Goal: Information Seeking & Learning: Find specific fact

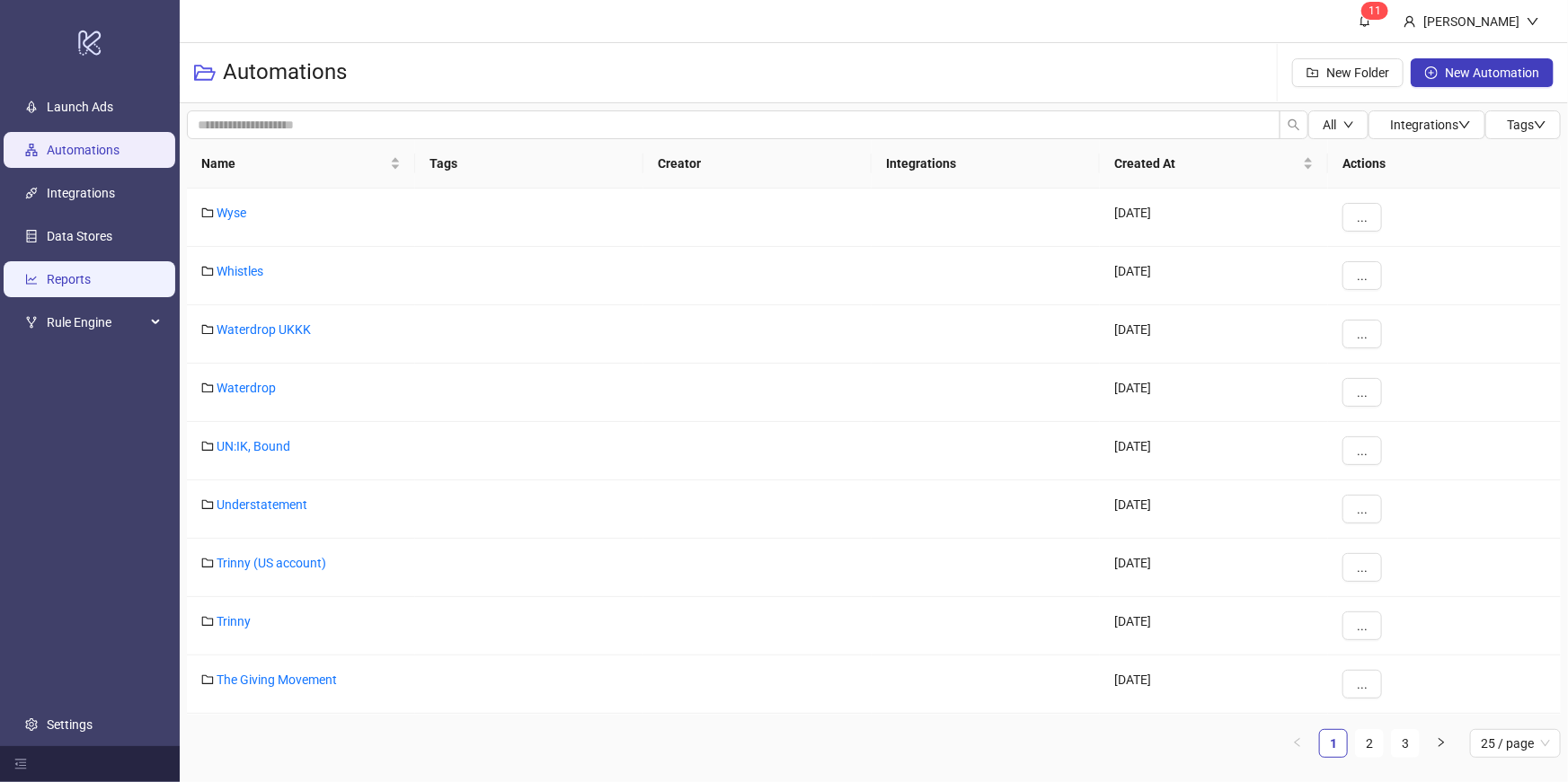
click at [91, 277] on link "Reports" at bounding box center [68, 279] width 44 height 15
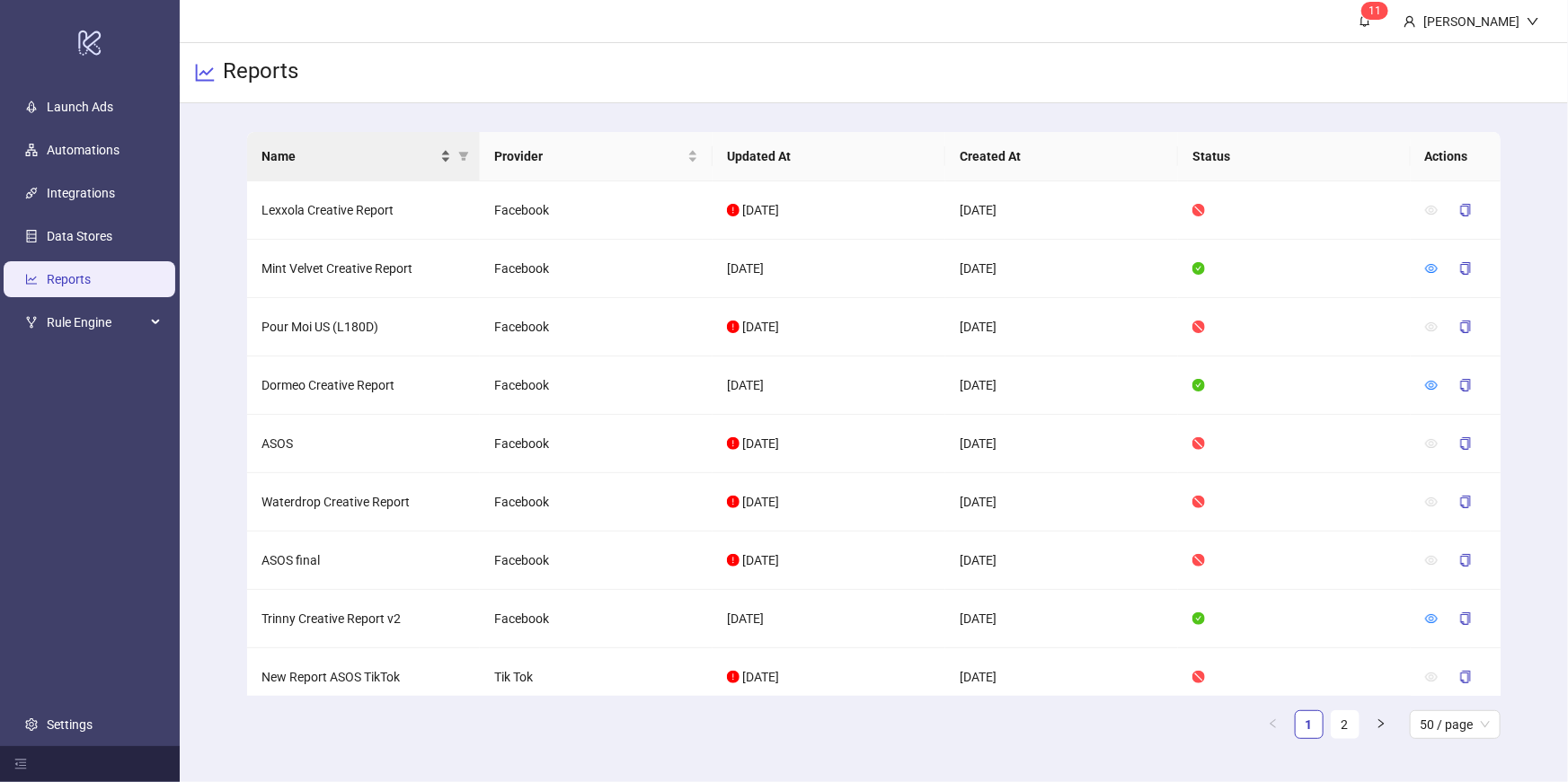
click at [445, 154] on div "Name" at bounding box center [356, 156] width 189 height 20
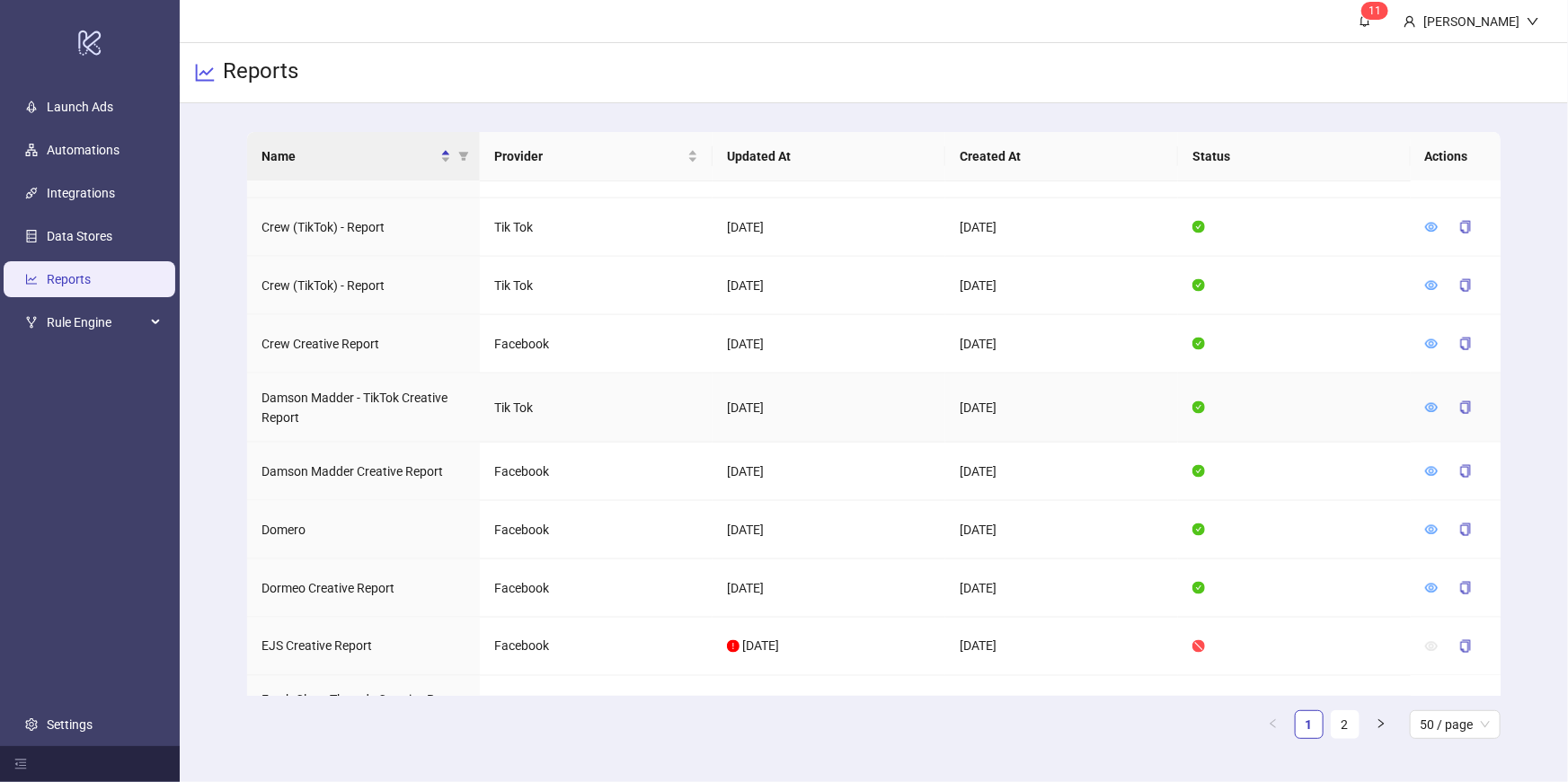
scroll to position [1275, 0]
click at [1433, 465] on icon "eye" at bounding box center [1432, 471] width 13 height 13
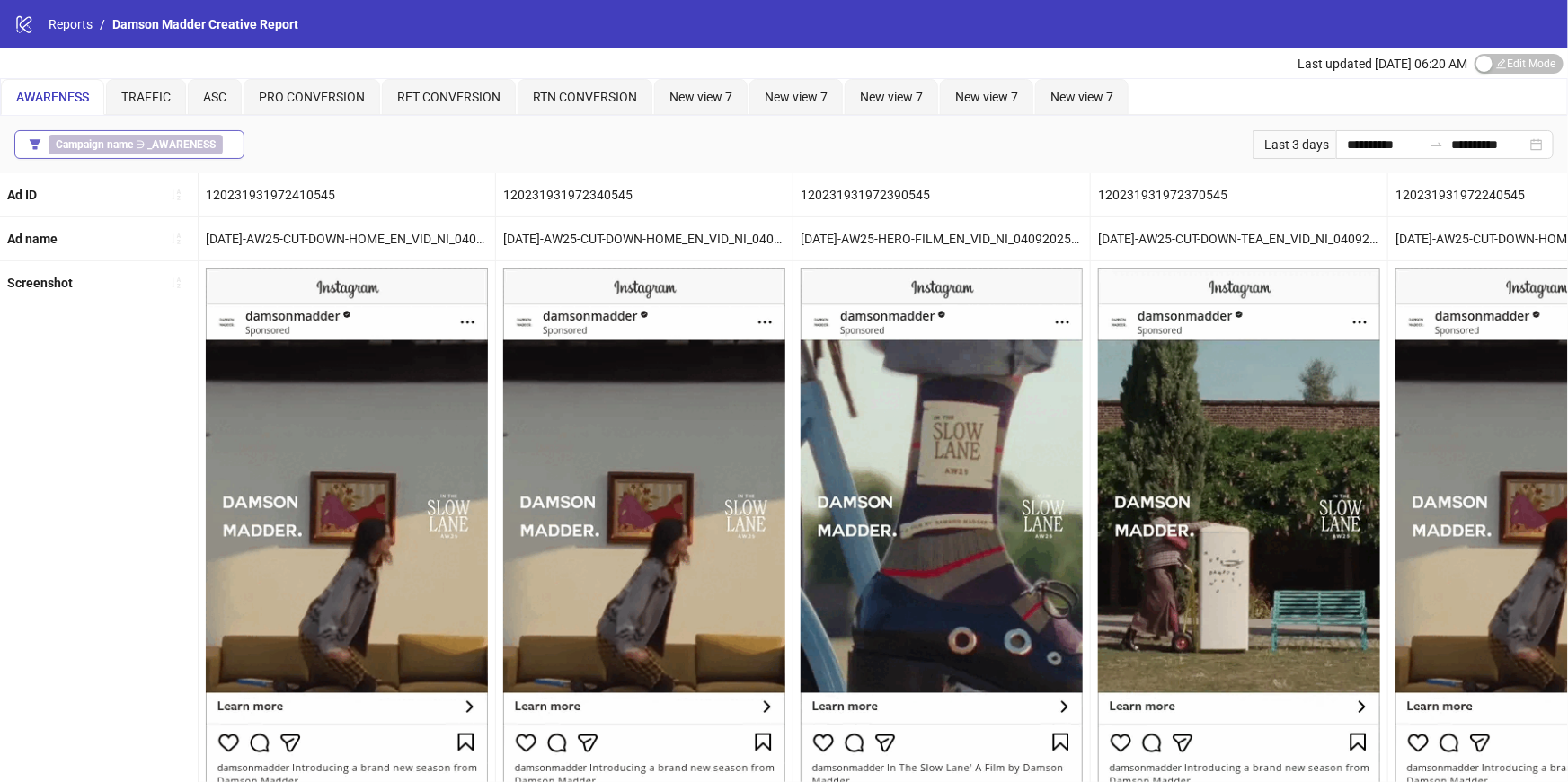
click at [203, 143] on b "_AWARENESS" at bounding box center [181, 145] width 68 height 13
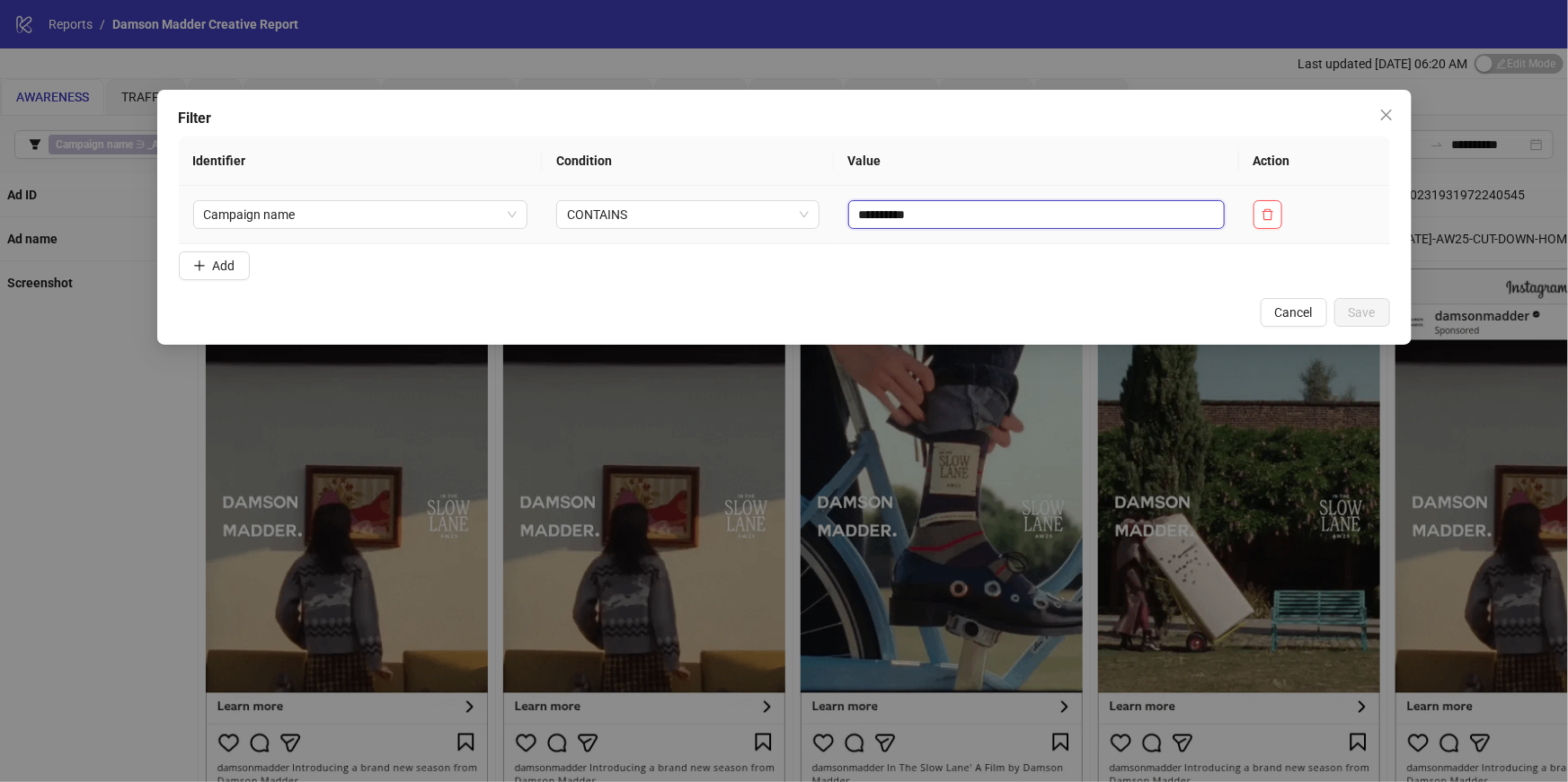
drag, startPoint x: 979, startPoint y: 209, endPoint x: 853, endPoint y: 206, distance: 126.0
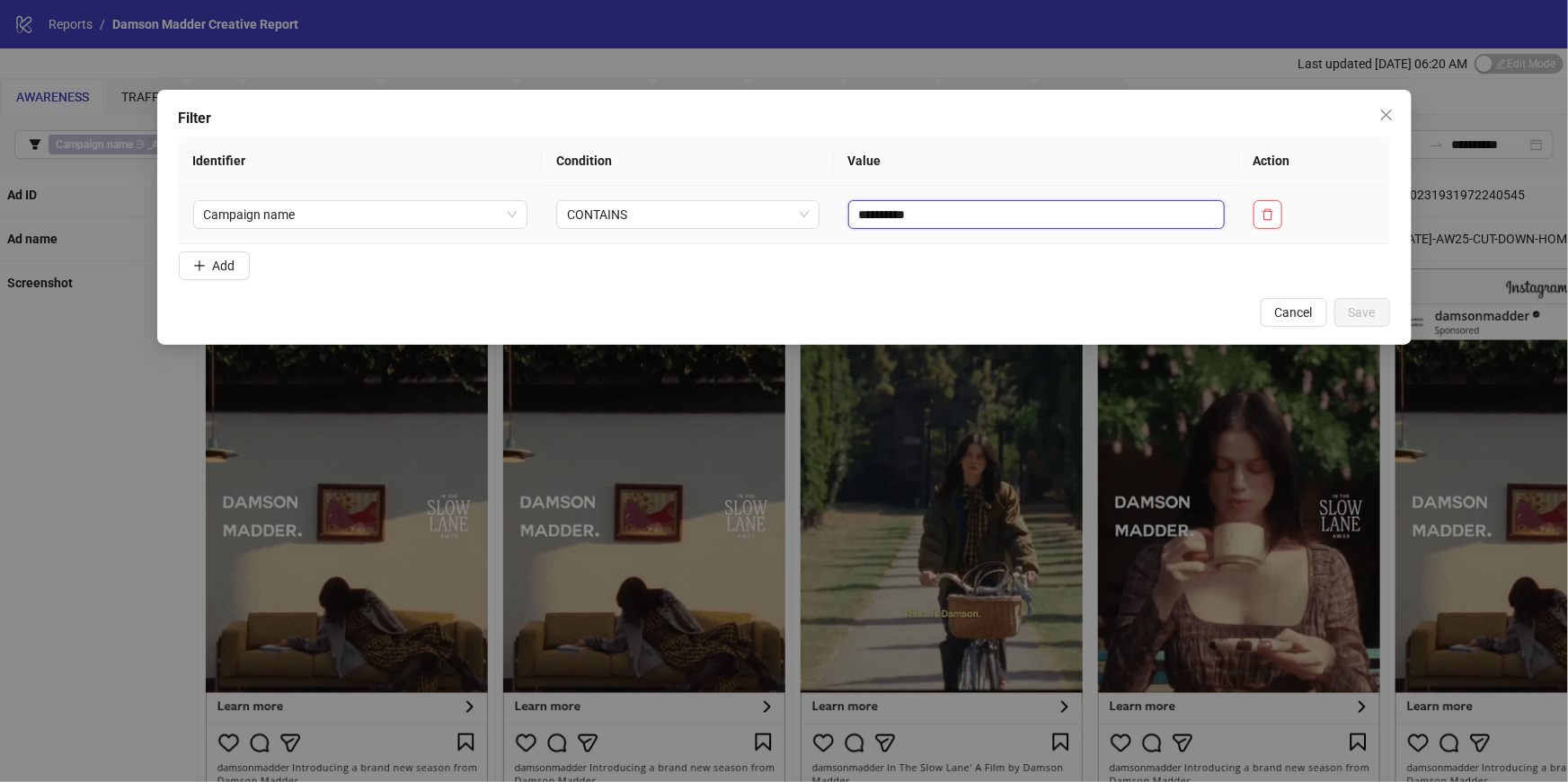
click at [853, 206] on input "**********" at bounding box center [1037, 215] width 377 height 29
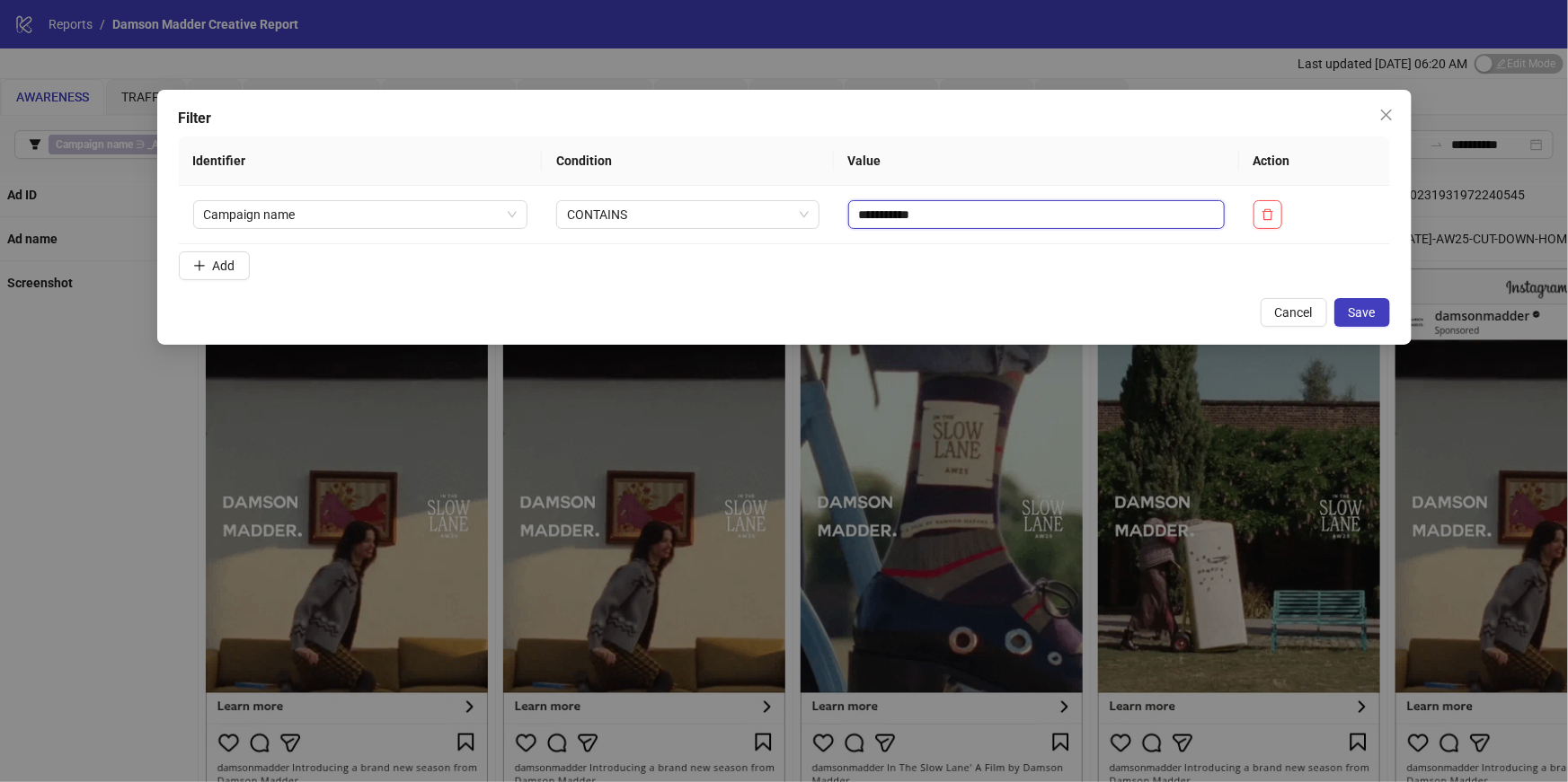
type input "**********"
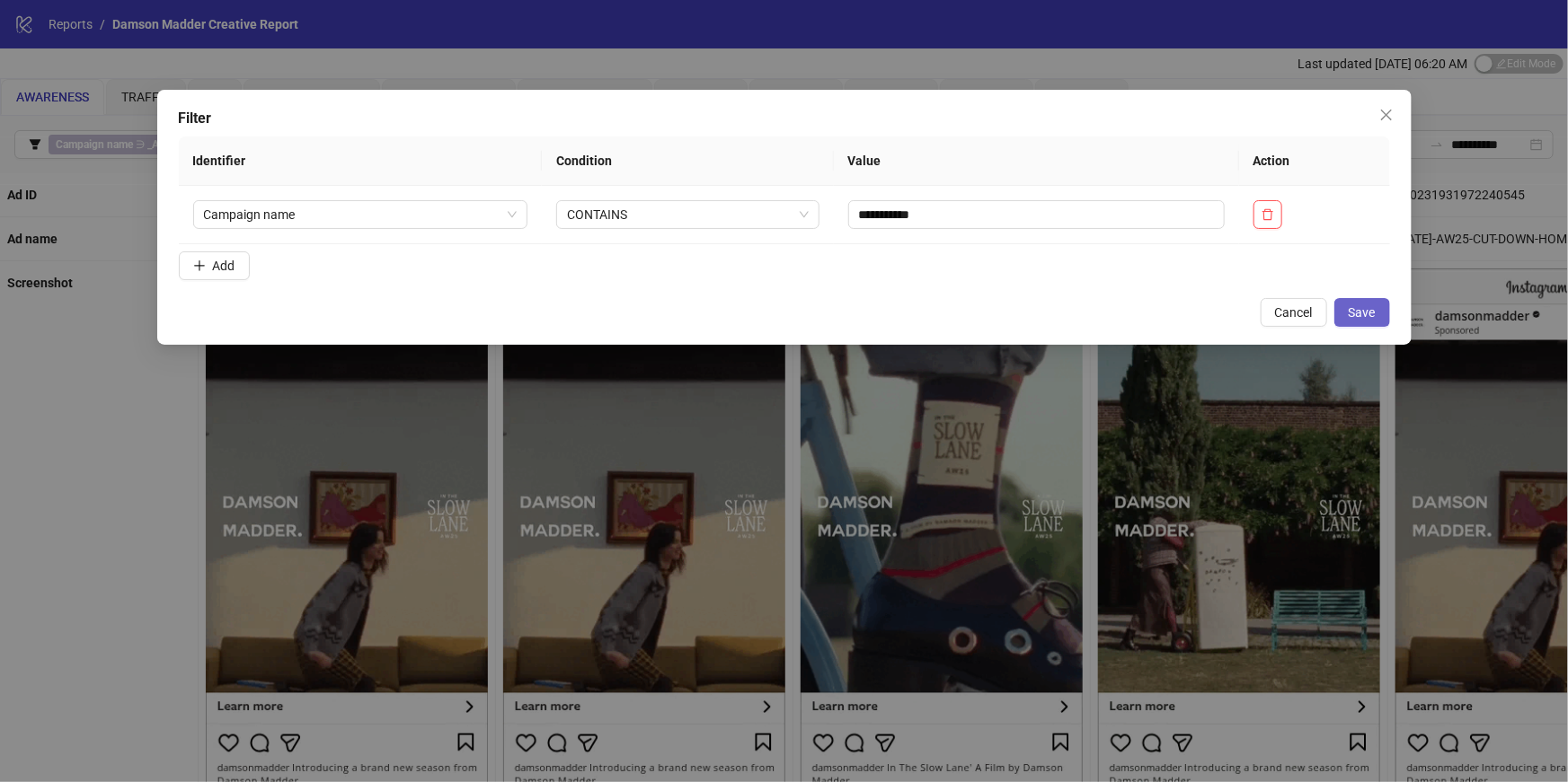
click at [1346, 323] on button "Save" at bounding box center [1362, 313] width 55 height 29
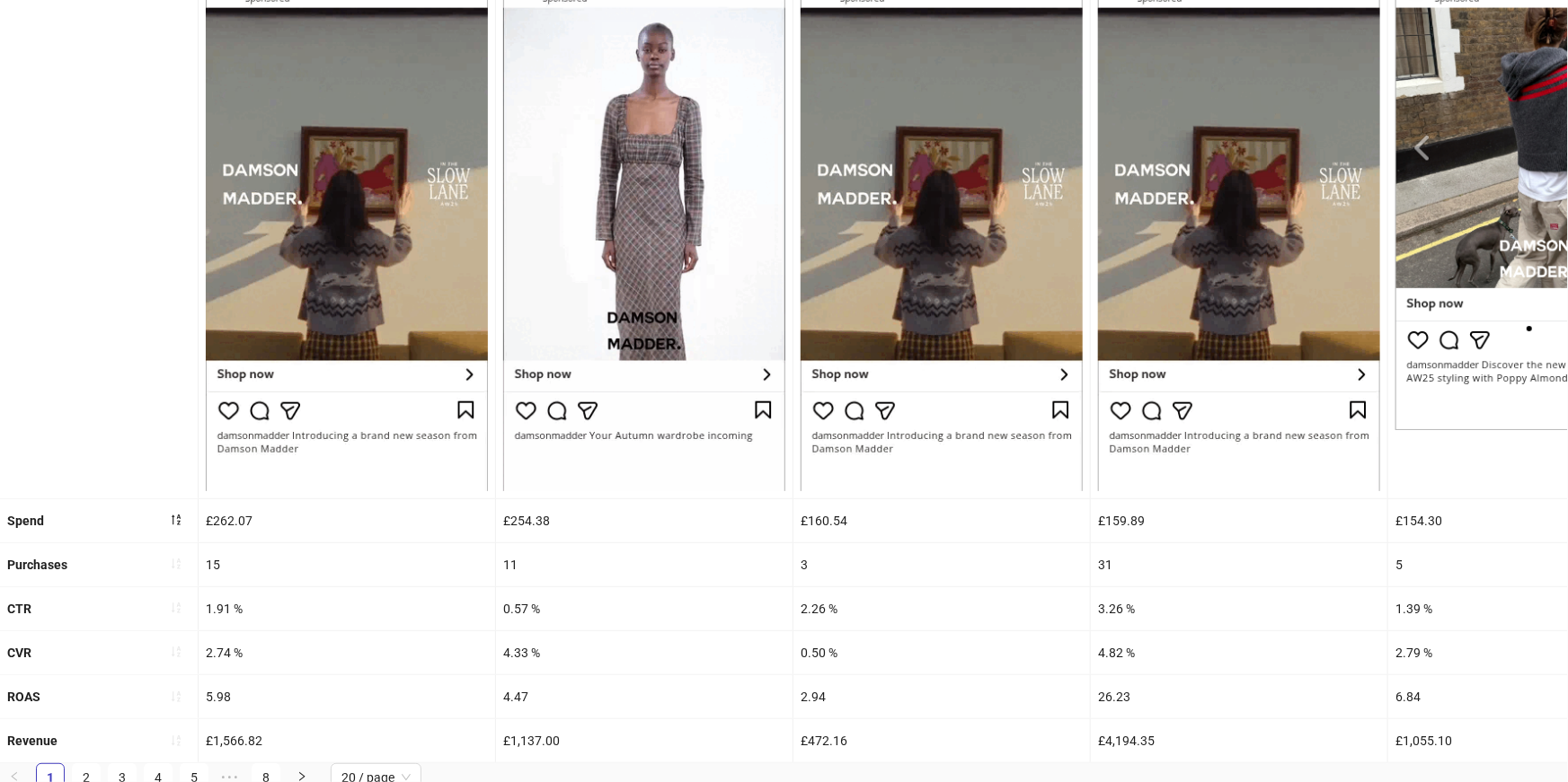
scroll to position [340, 0]
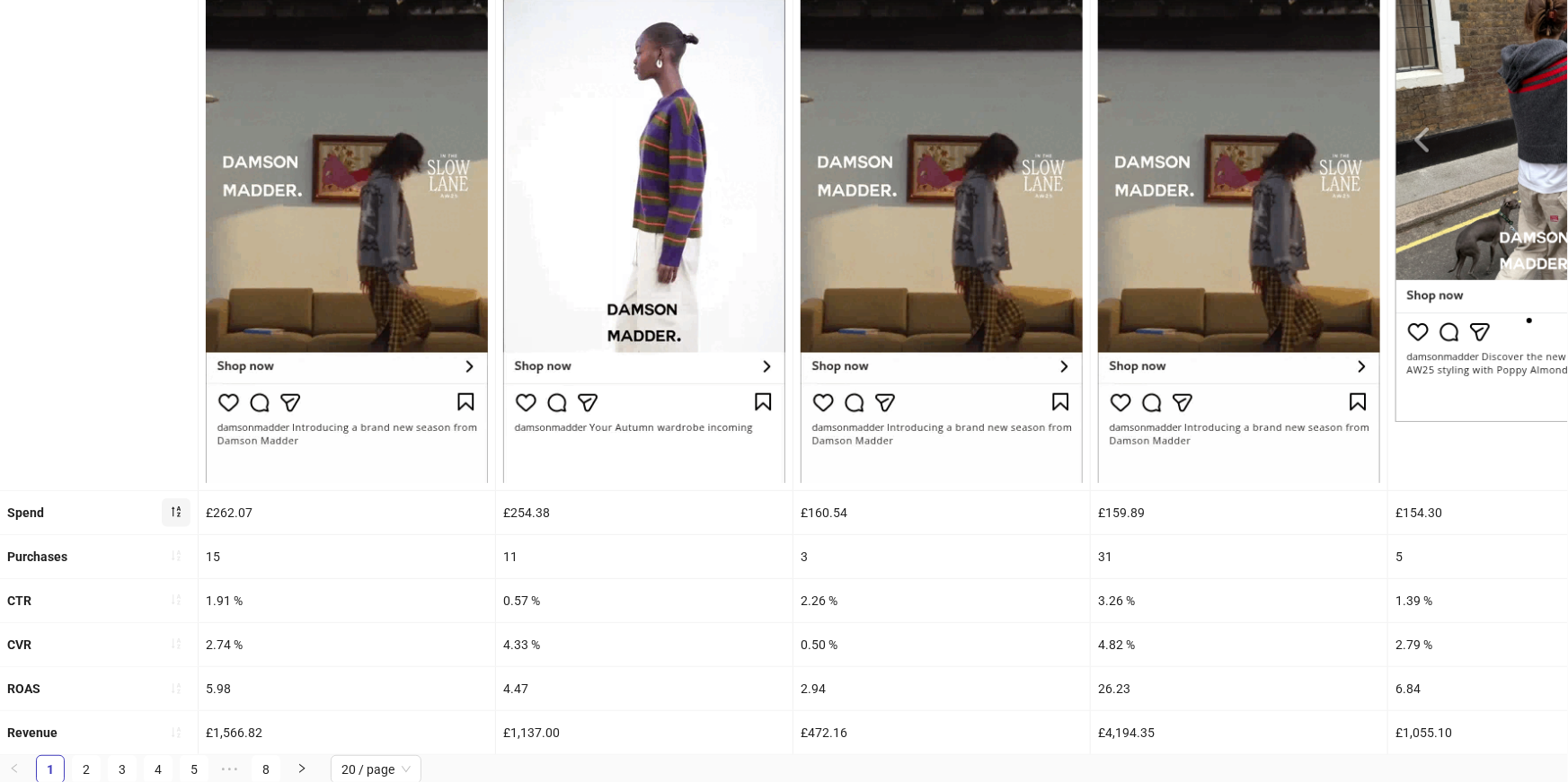
click at [176, 507] on icon "sort-descending" at bounding box center [176, 512] width 13 height 13
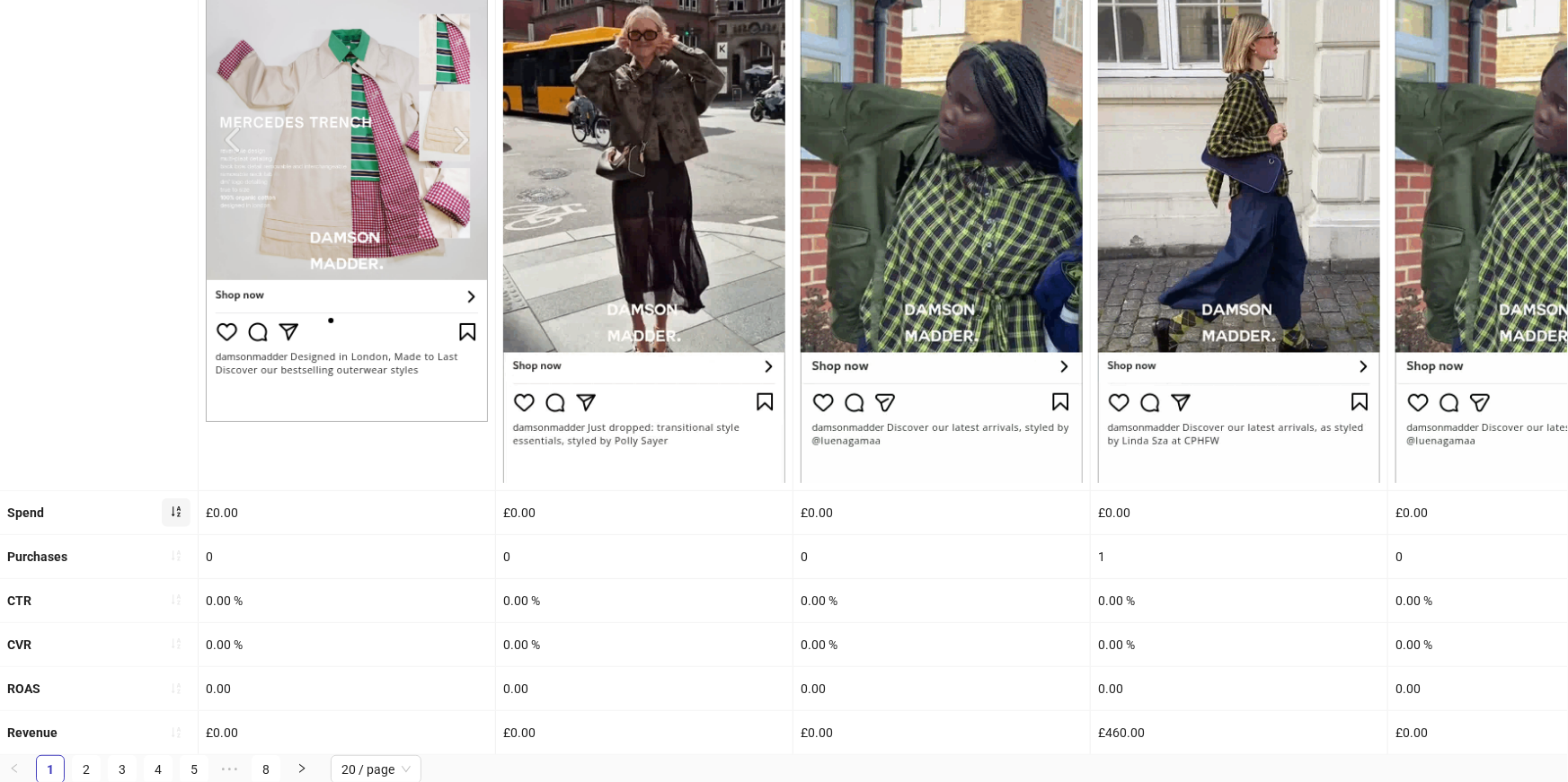
click at [176, 515] on icon "sort-ascending" at bounding box center [176, 512] width 13 height 13
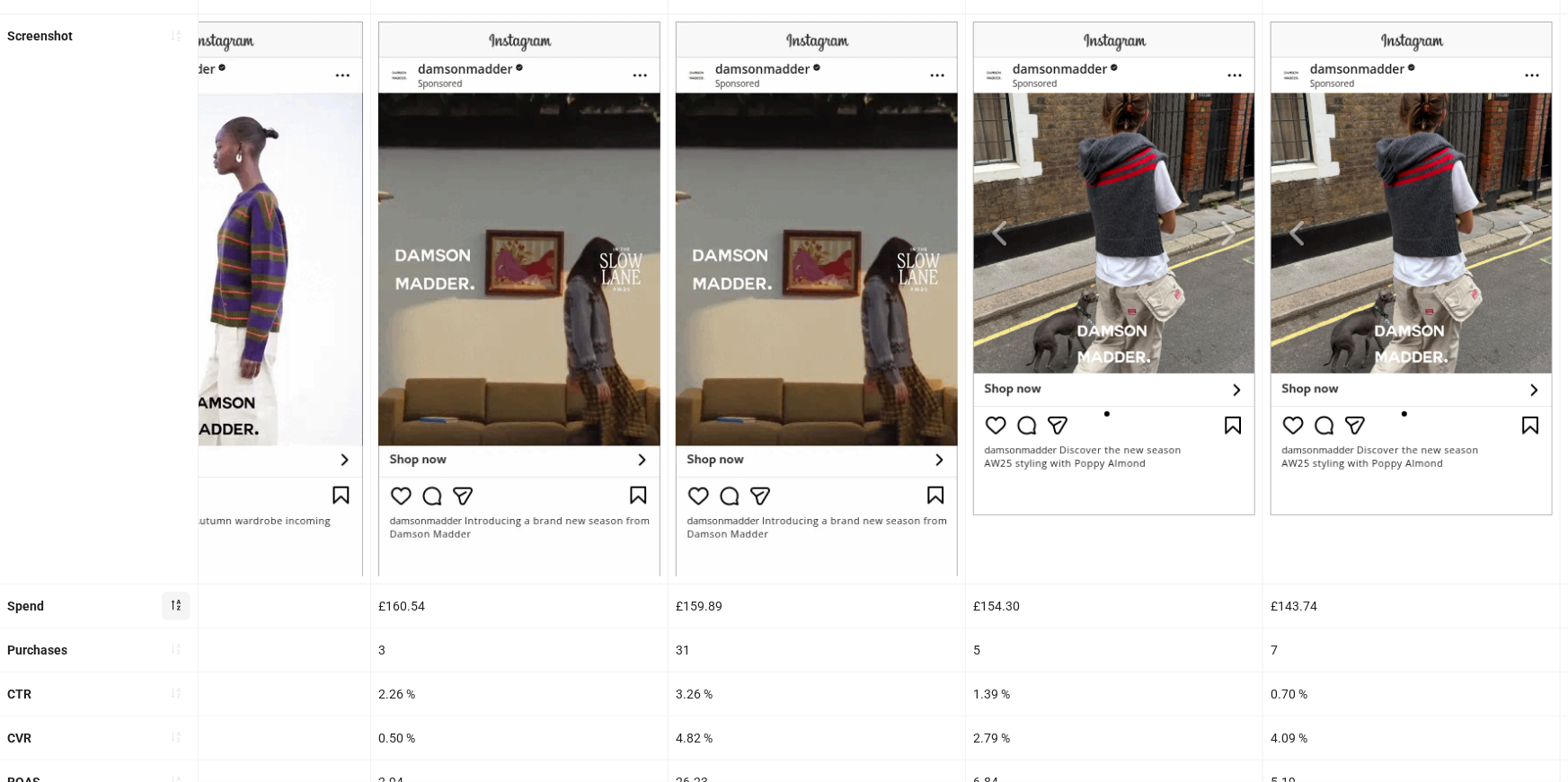
scroll to position [0, 0]
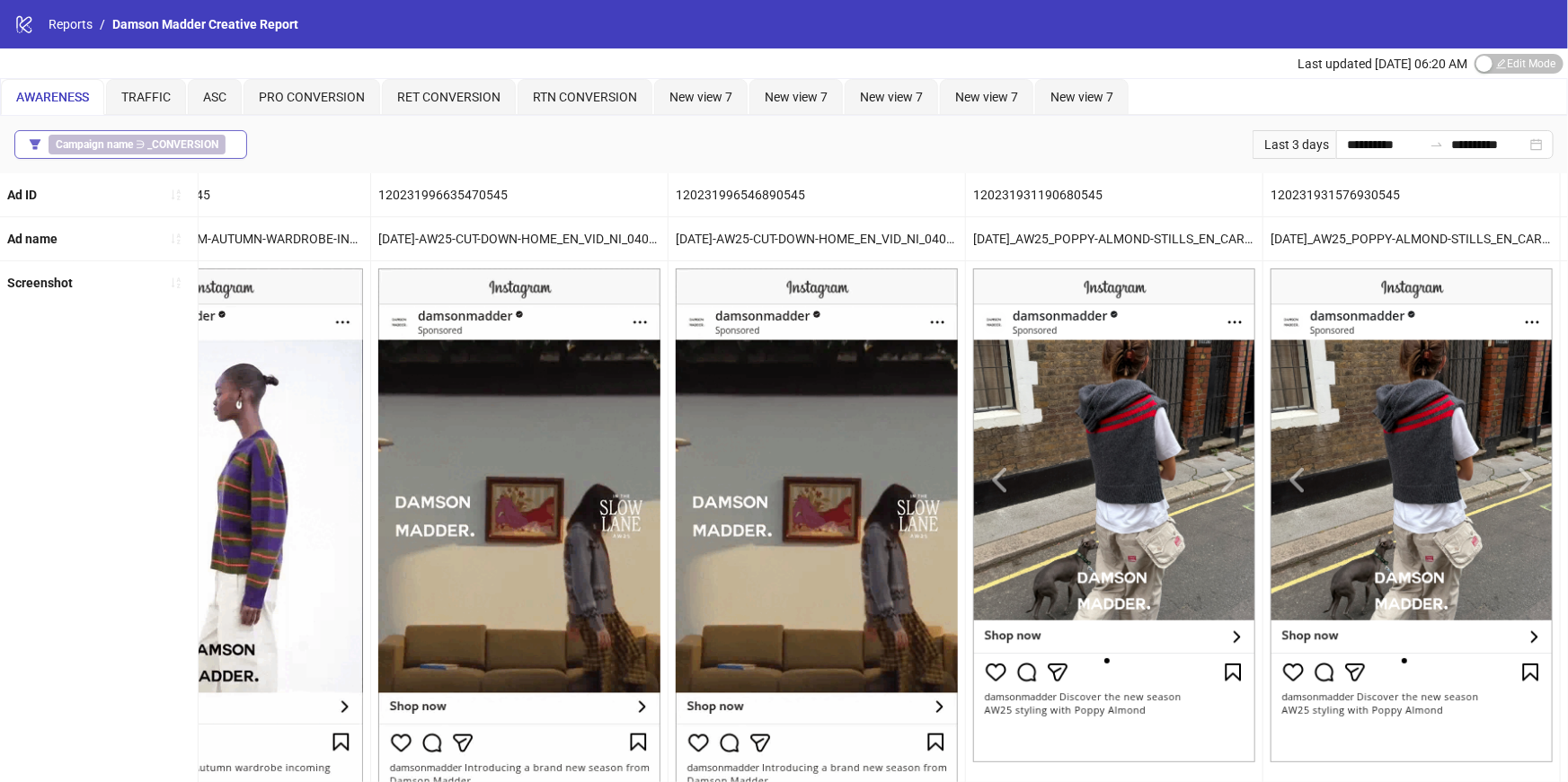
click at [231, 149] on div "Campaign name ∋ _CONVERSION" at bounding box center [140, 145] width 185 height 20
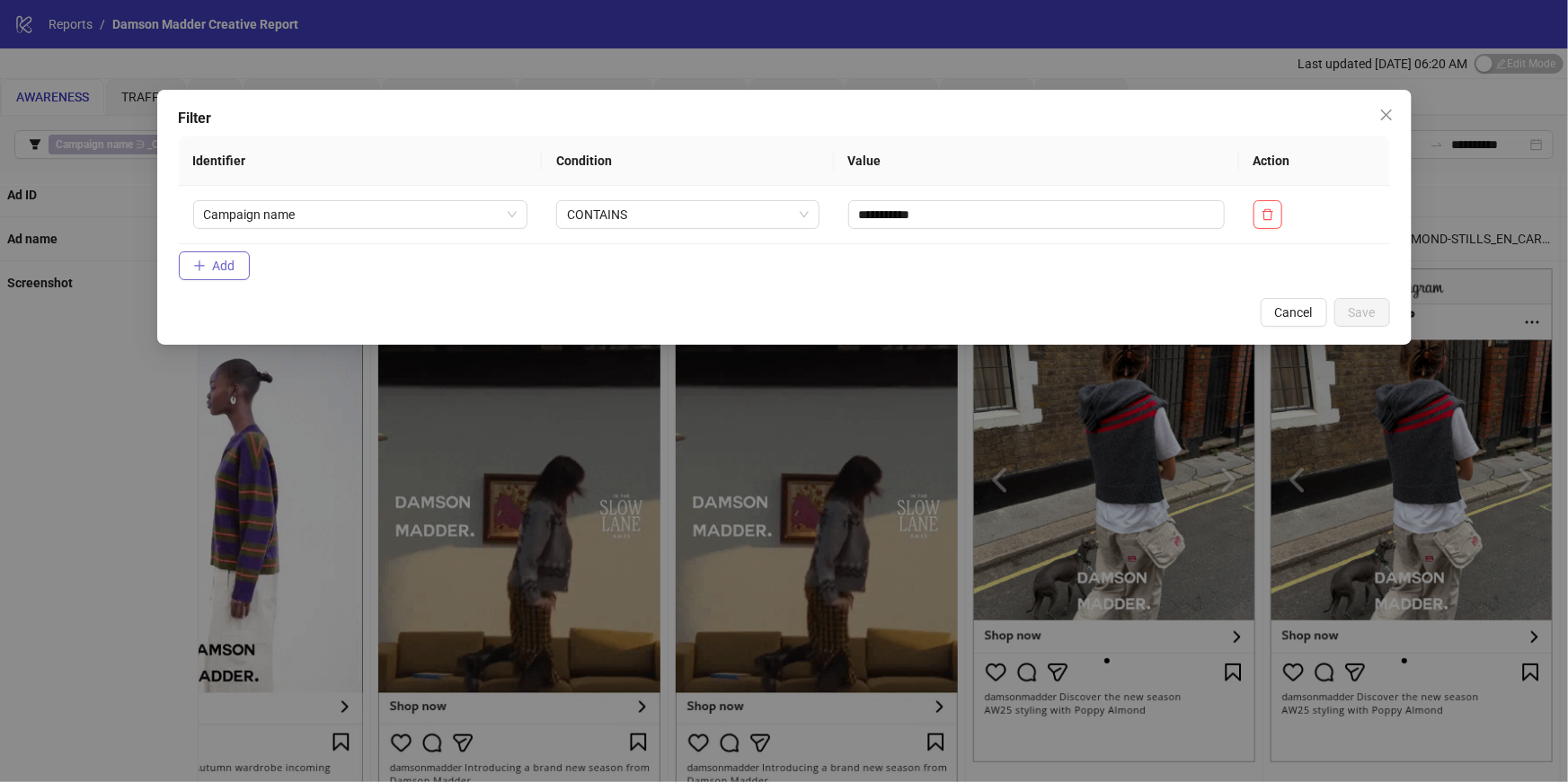
click at [226, 269] on span "Add" at bounding box center [224, 266] width 23 height 15
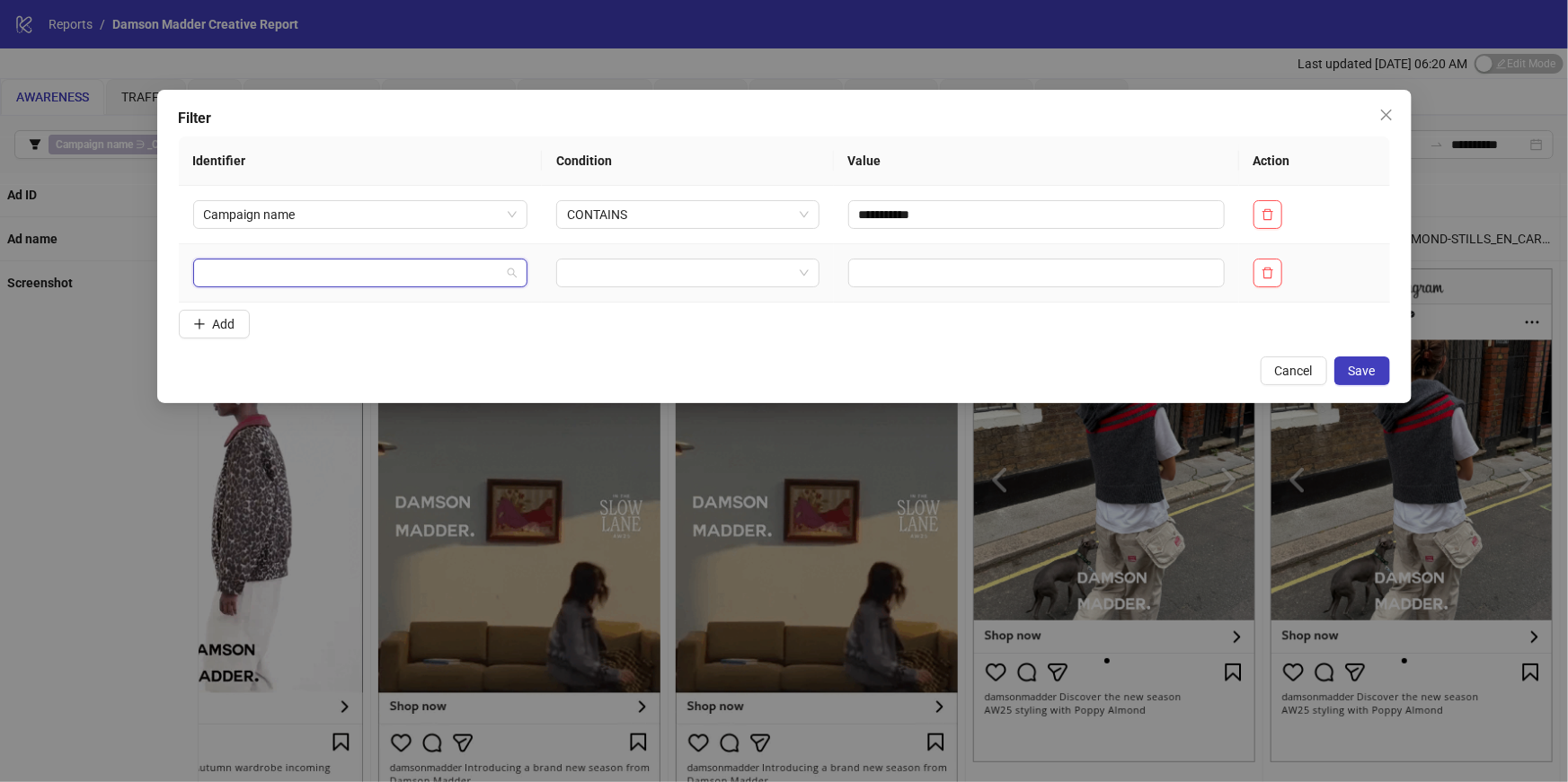
click at [345, 266] on input "search" at bounding box center [352, 274] width 297 height 27
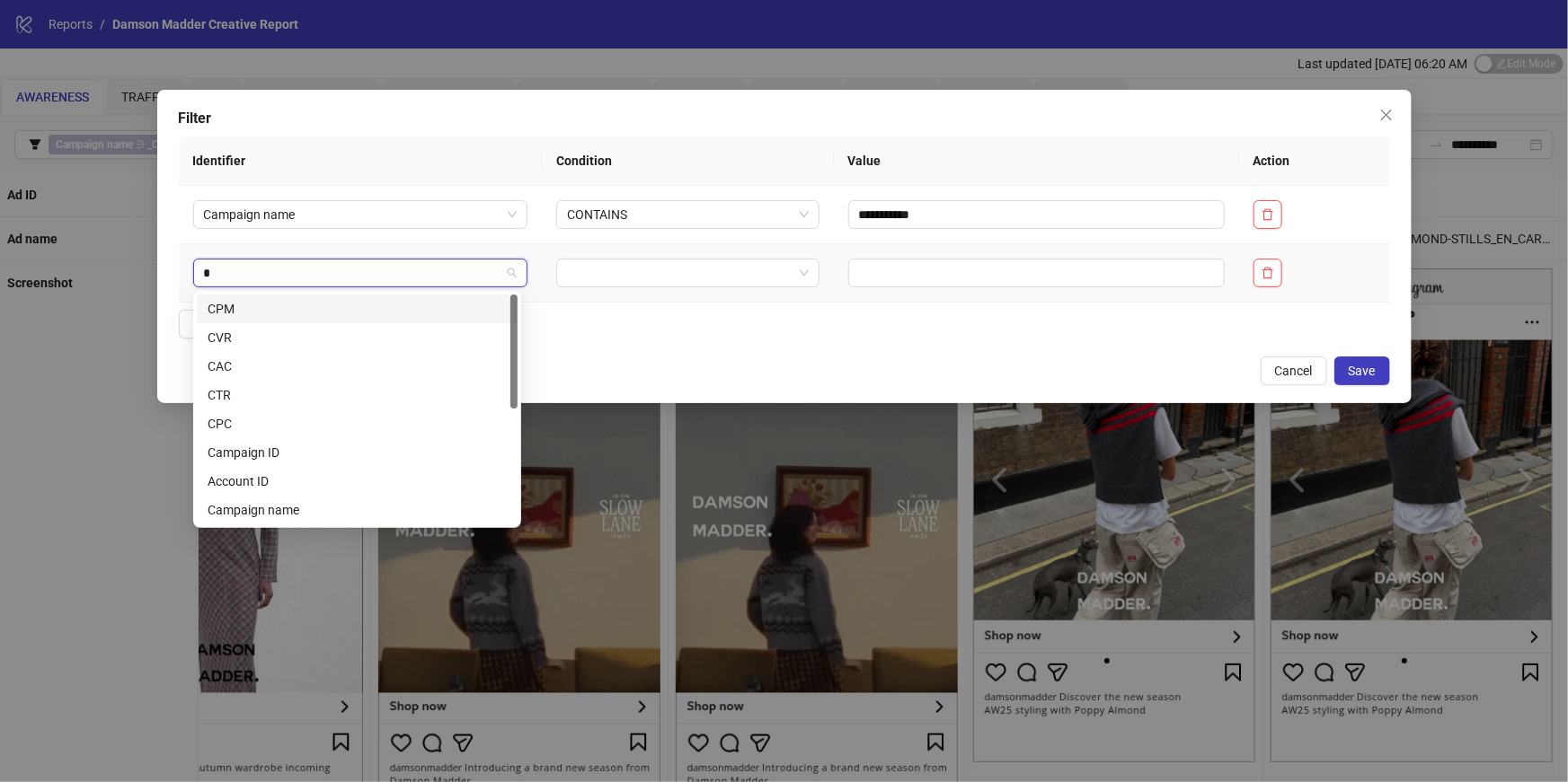
type input "**"
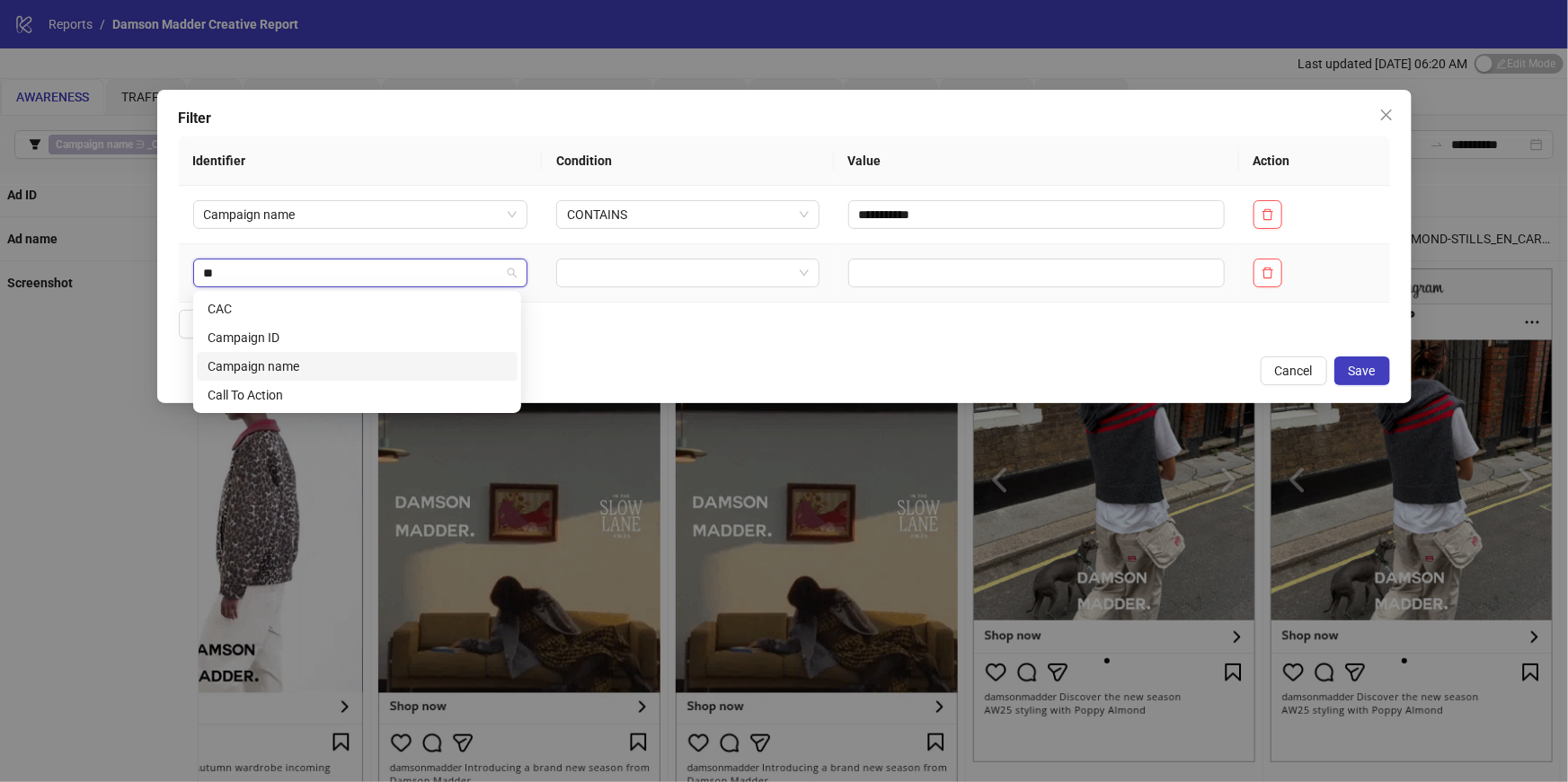
click at [253, 367] on div "Campaign name" at bounding box center [357, 366] width 299 height 20
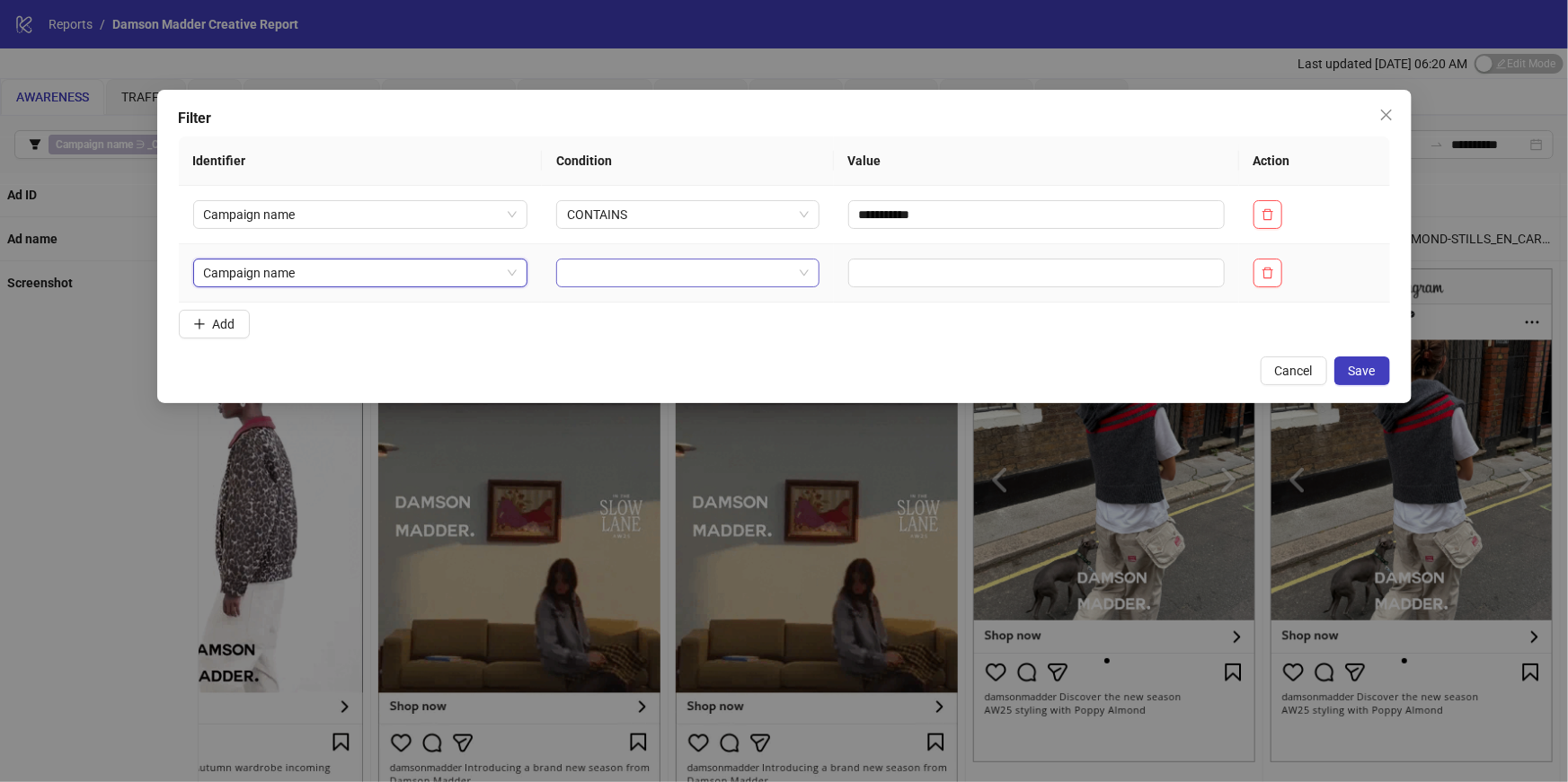
click at [697, 268] on input "search" at bounding box center [678, 274] width 225 height 27
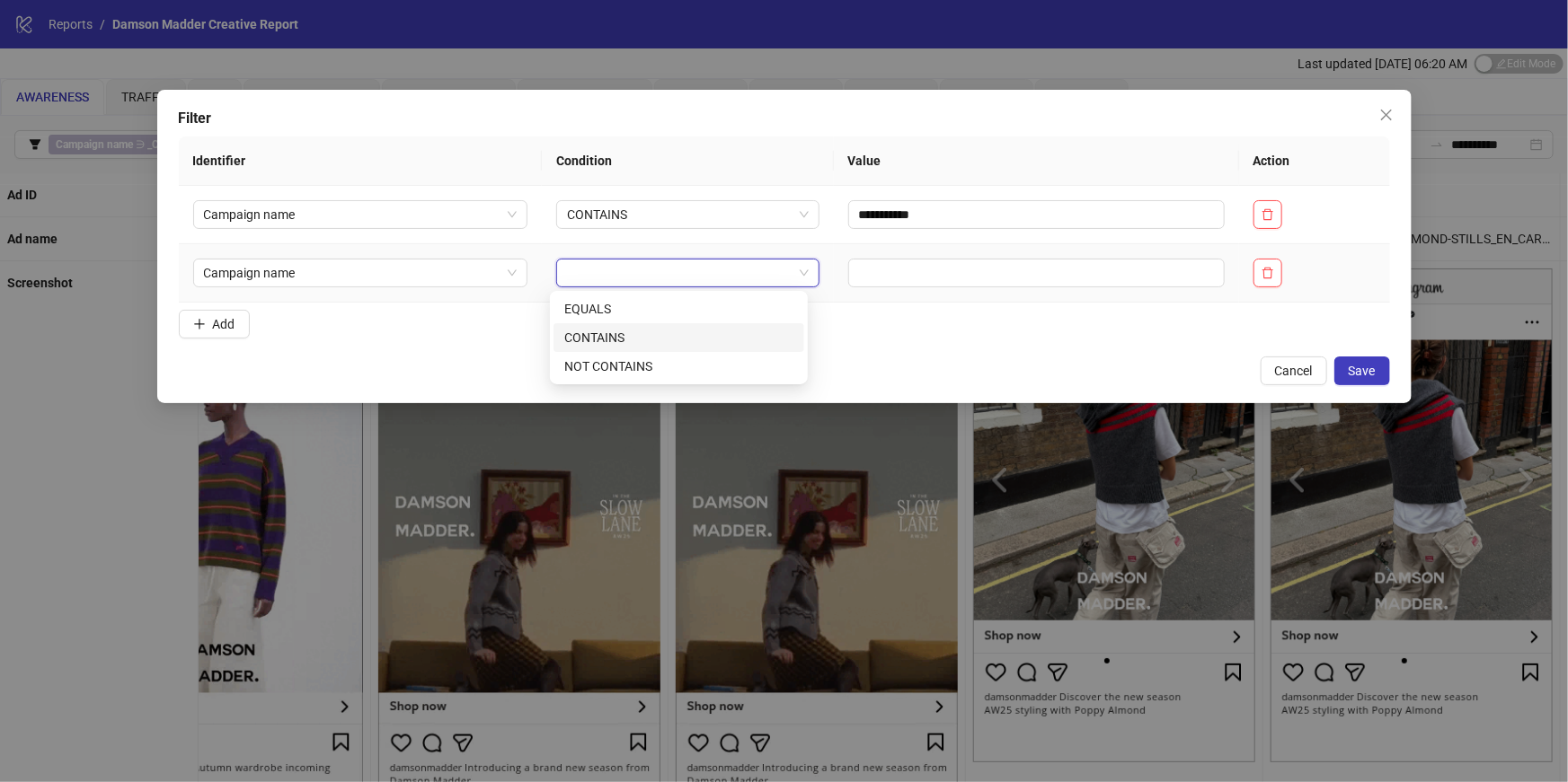
click at [657, 331] on div "CONTAINS" at bounding box center [678, 338] width 229 height 20
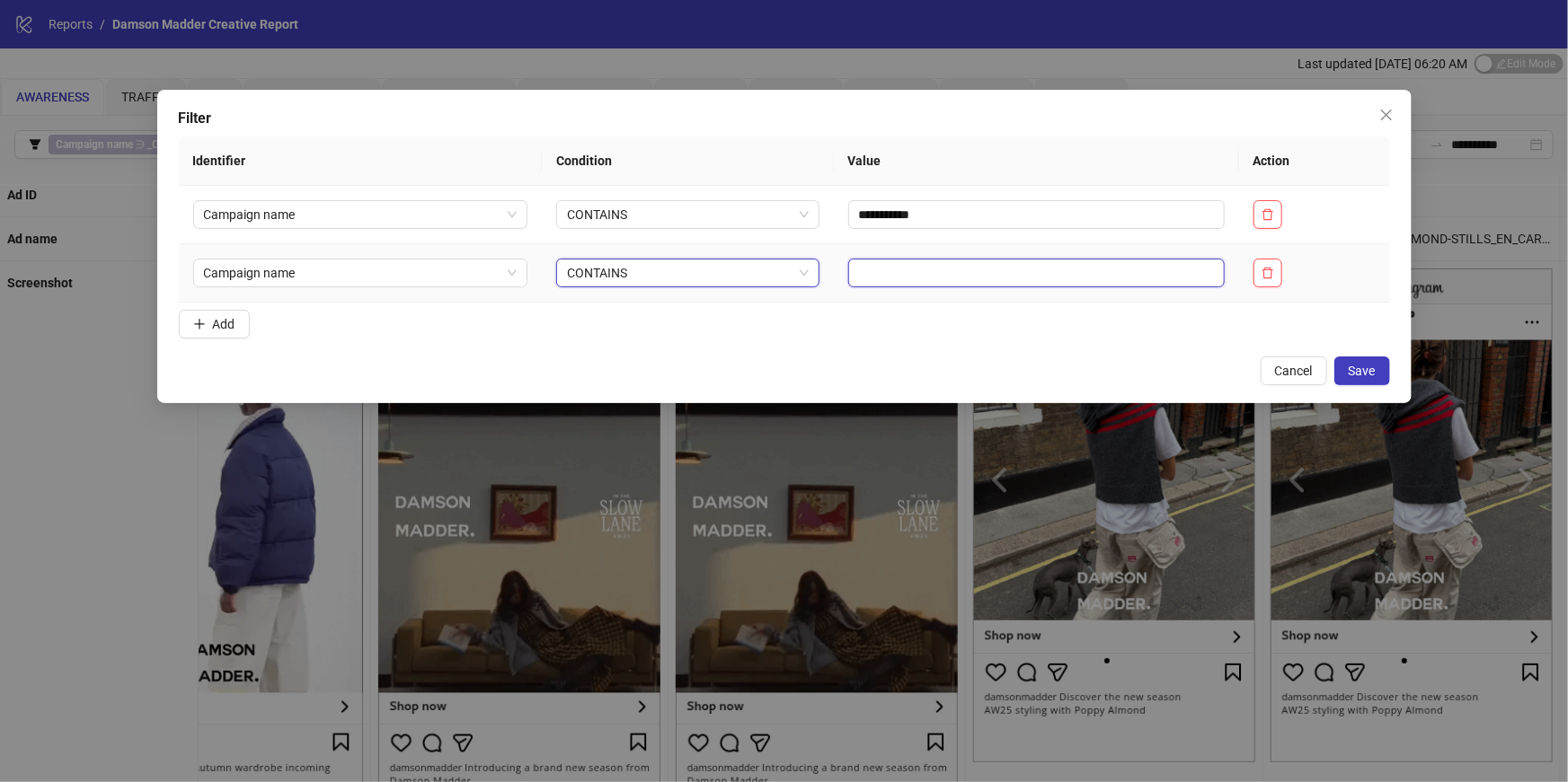
click at [912, 268] on input "text" at bounding box center [1037, 274] width 377 height 29
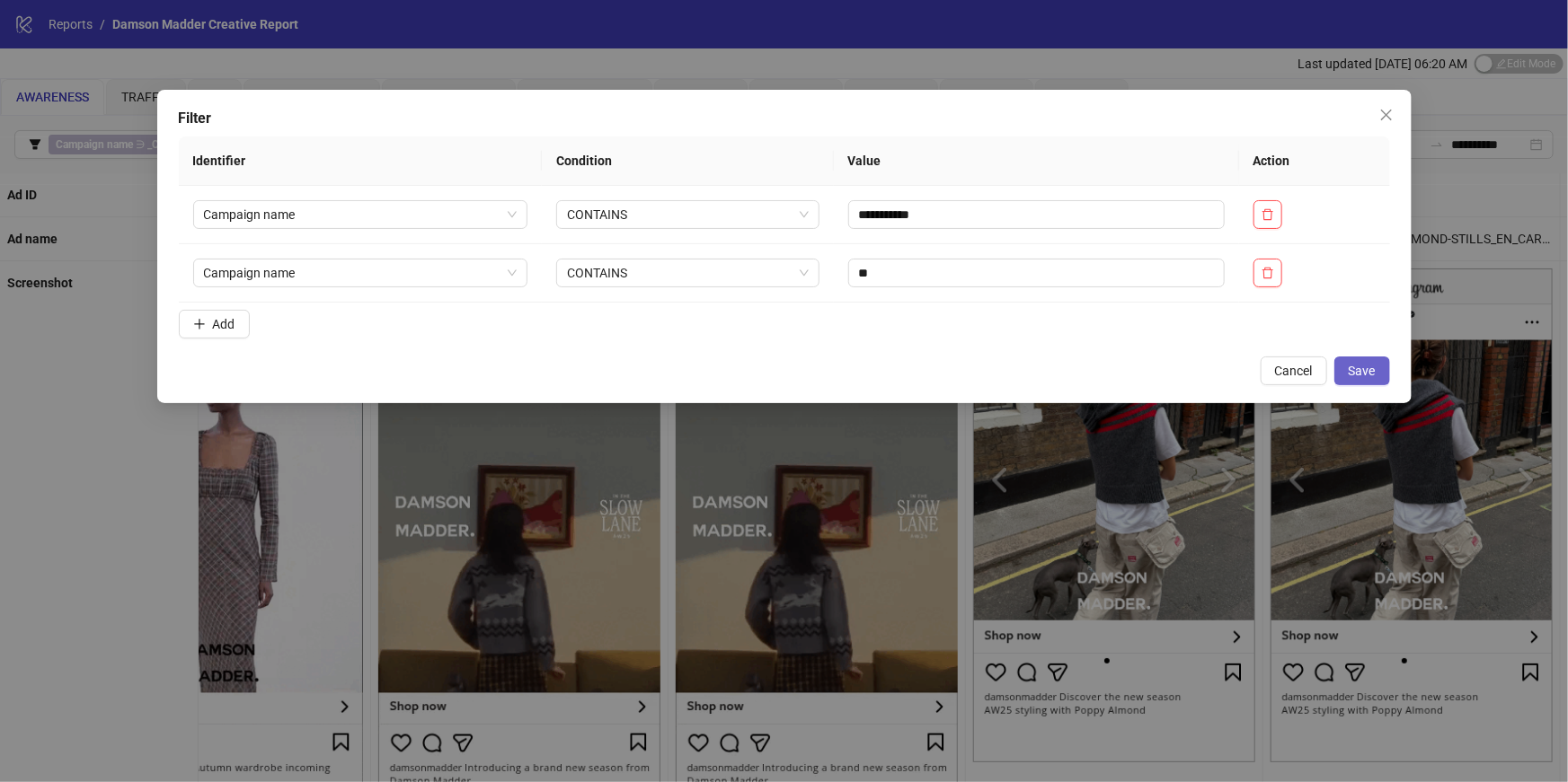
click at [1372, 371] on span "Save" at bounding box center [1362, 371] width 27 height 15
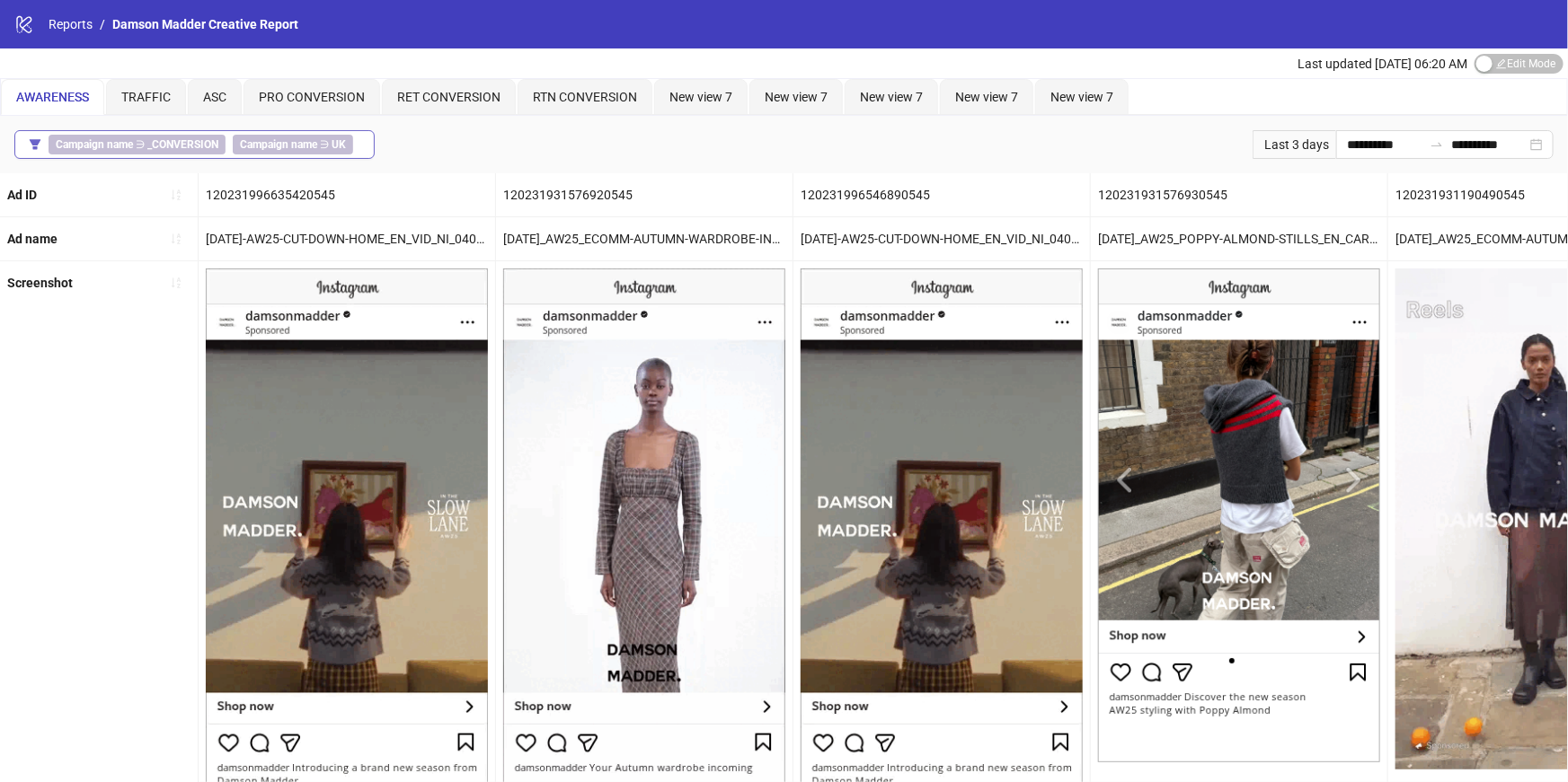
click at [294, 139] on b "Campaign name" at bounding box center [278, 145] width 77 height 13
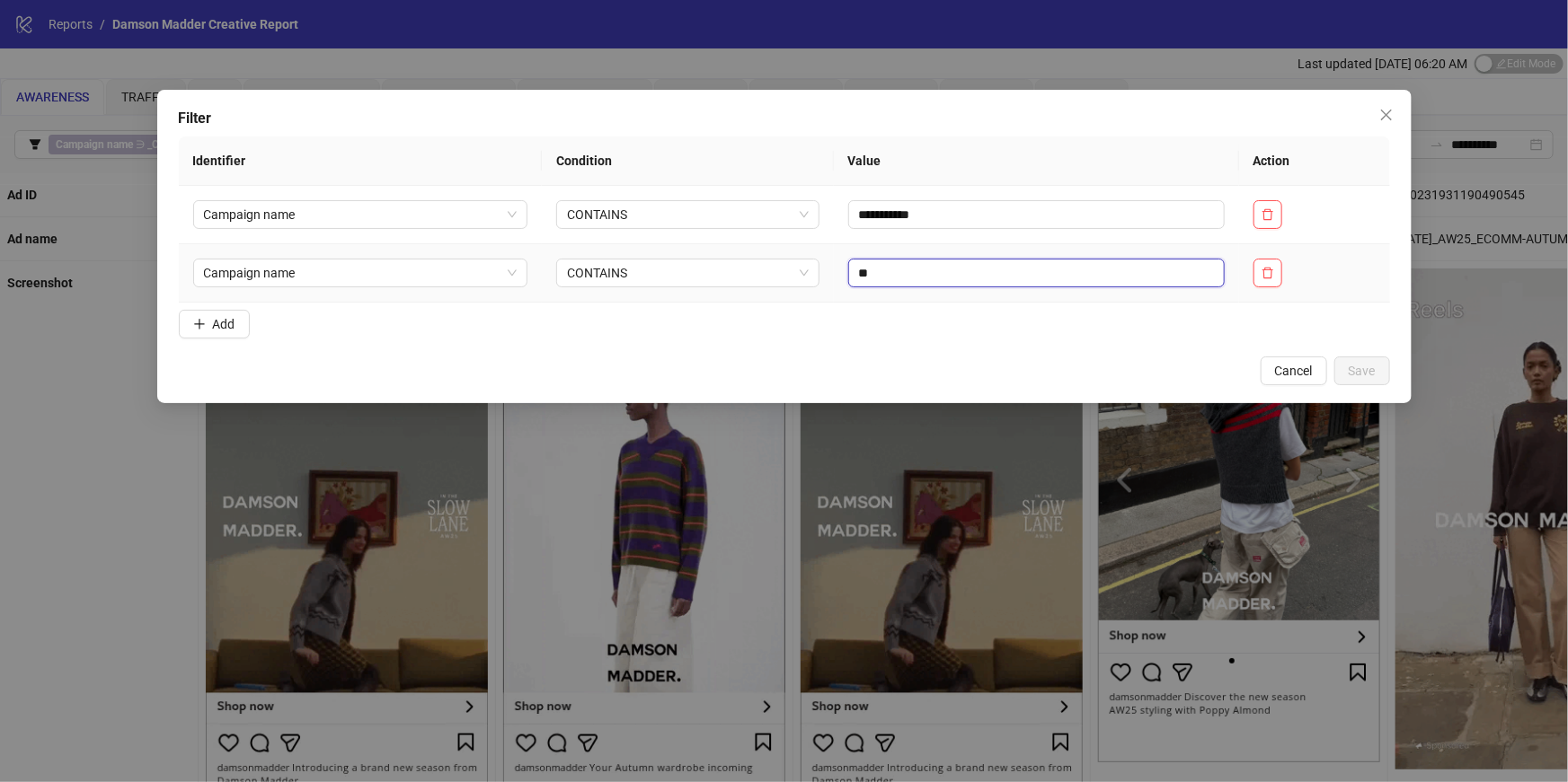
click at [866, 273] on input "**" at bounding box center [1037, 274] width 377 height 29
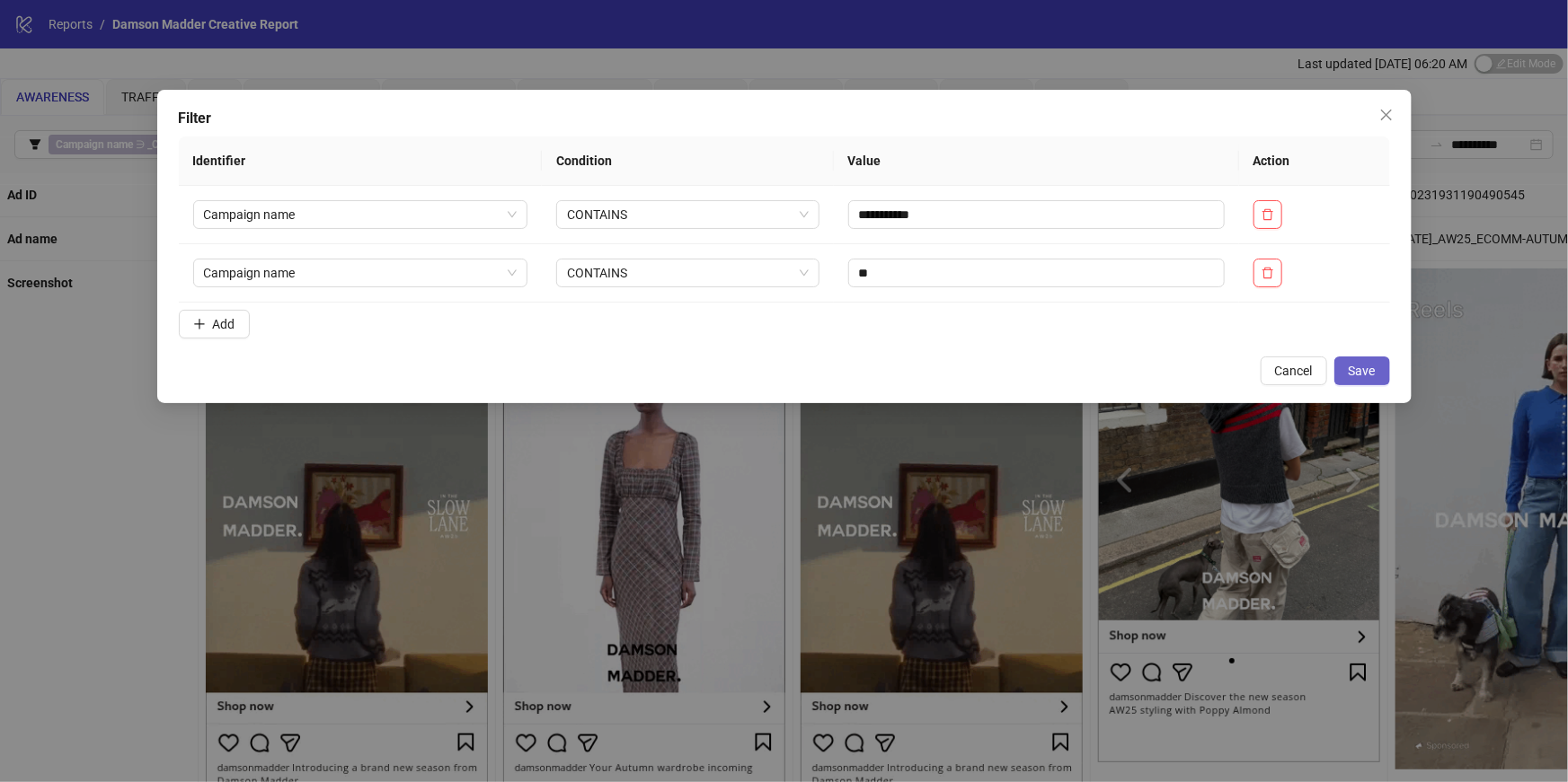
click at [1370, 372] on span "Save" at bounding box center [1362, 371] width 27 height 15
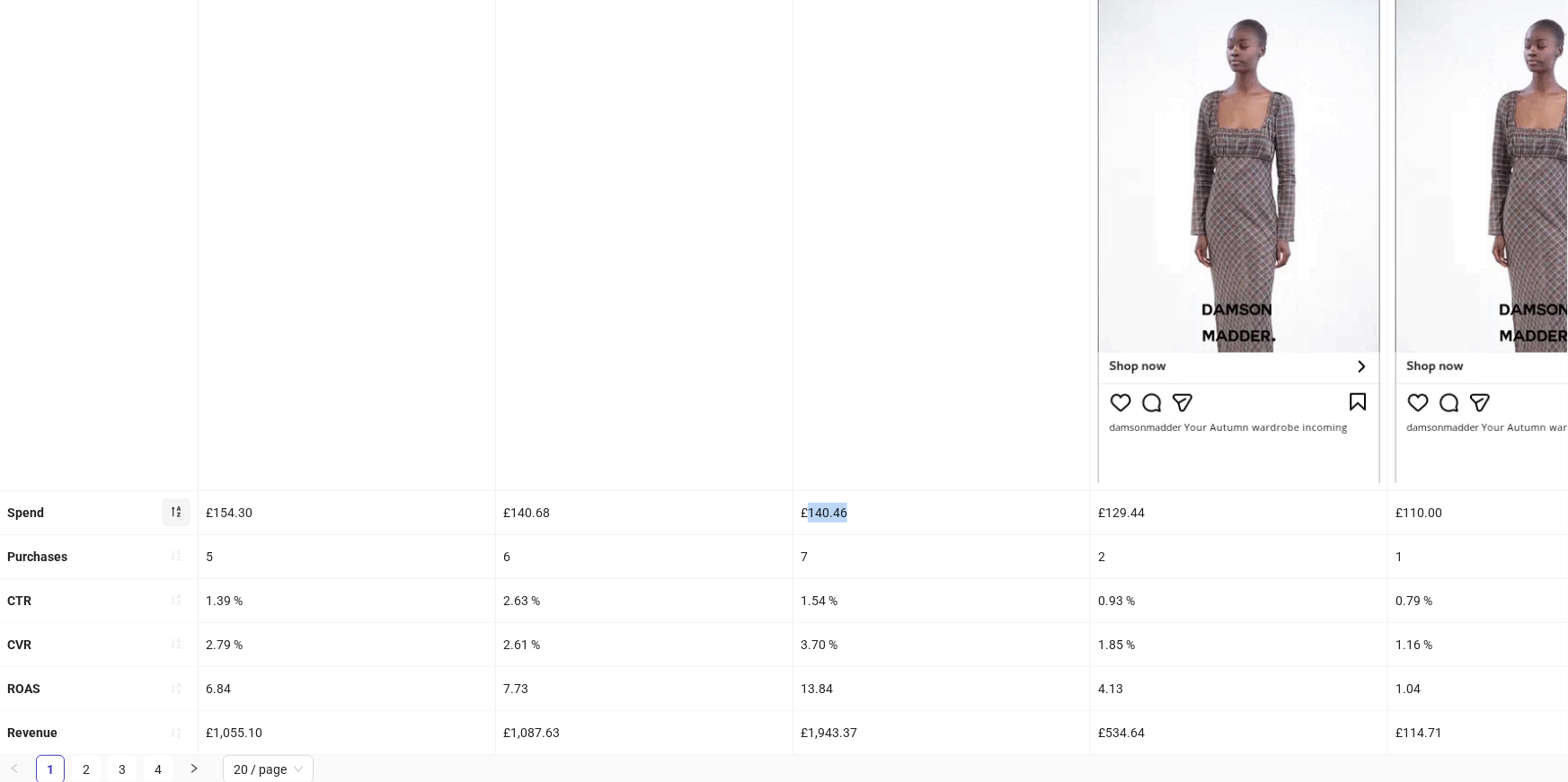
drag, startPoint x: 849, startPoint y: 511, endPoint x: 807, endPoint y: 509, distance: 42.0
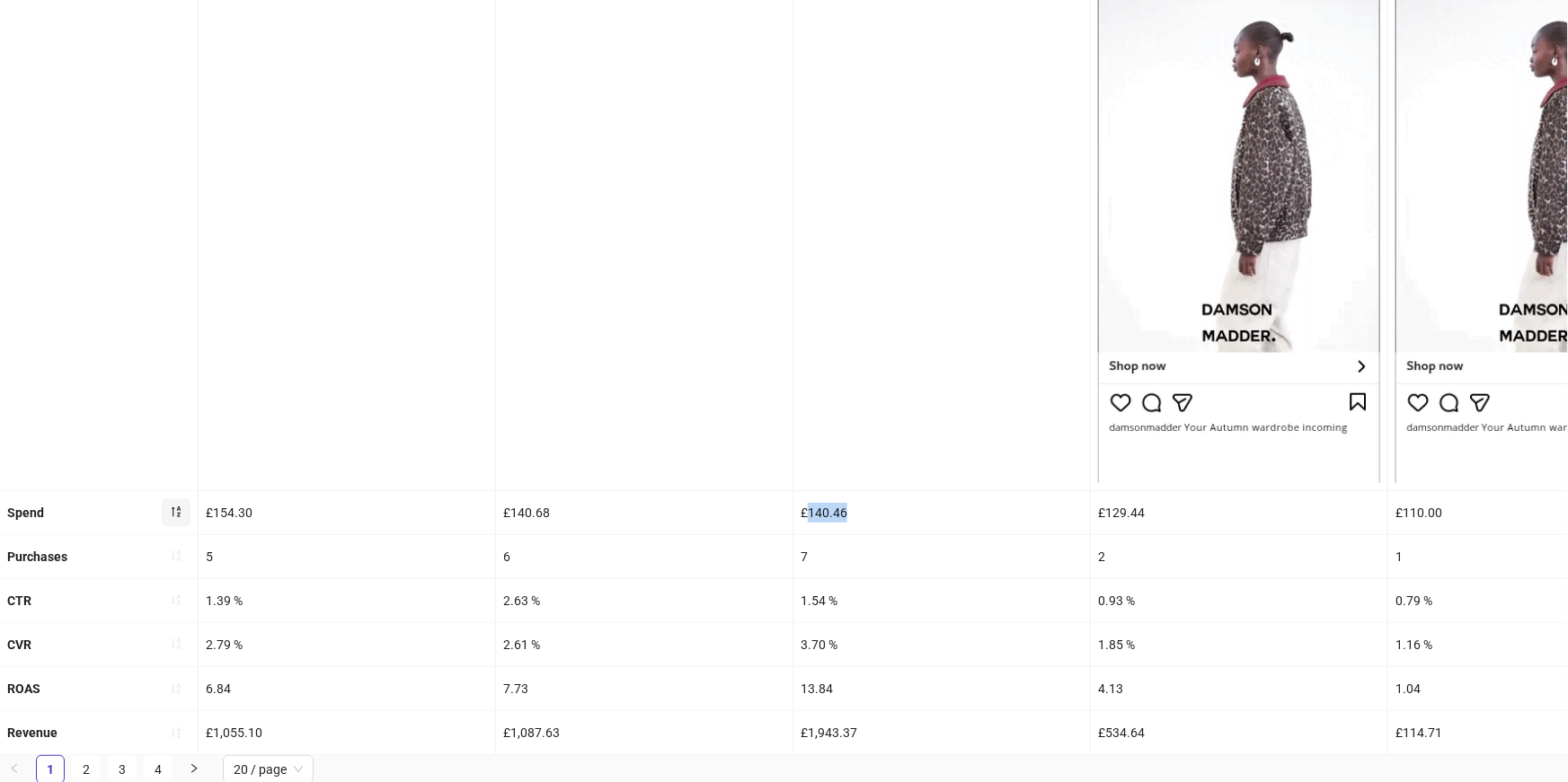
click at [807, 509] on div "£140.46" at bounding box center [941, 512] width 297 height 43
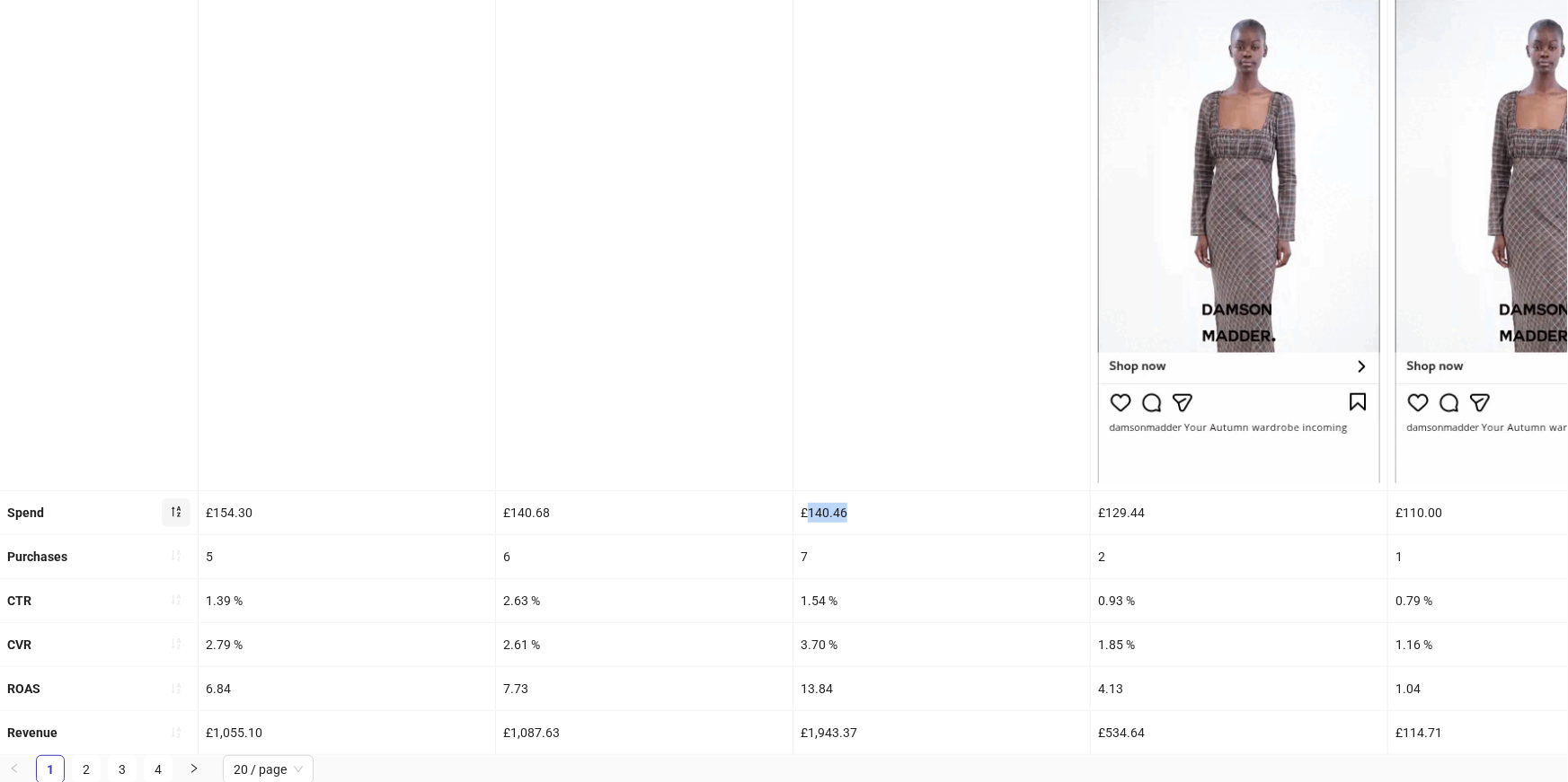
copy div "140.46"
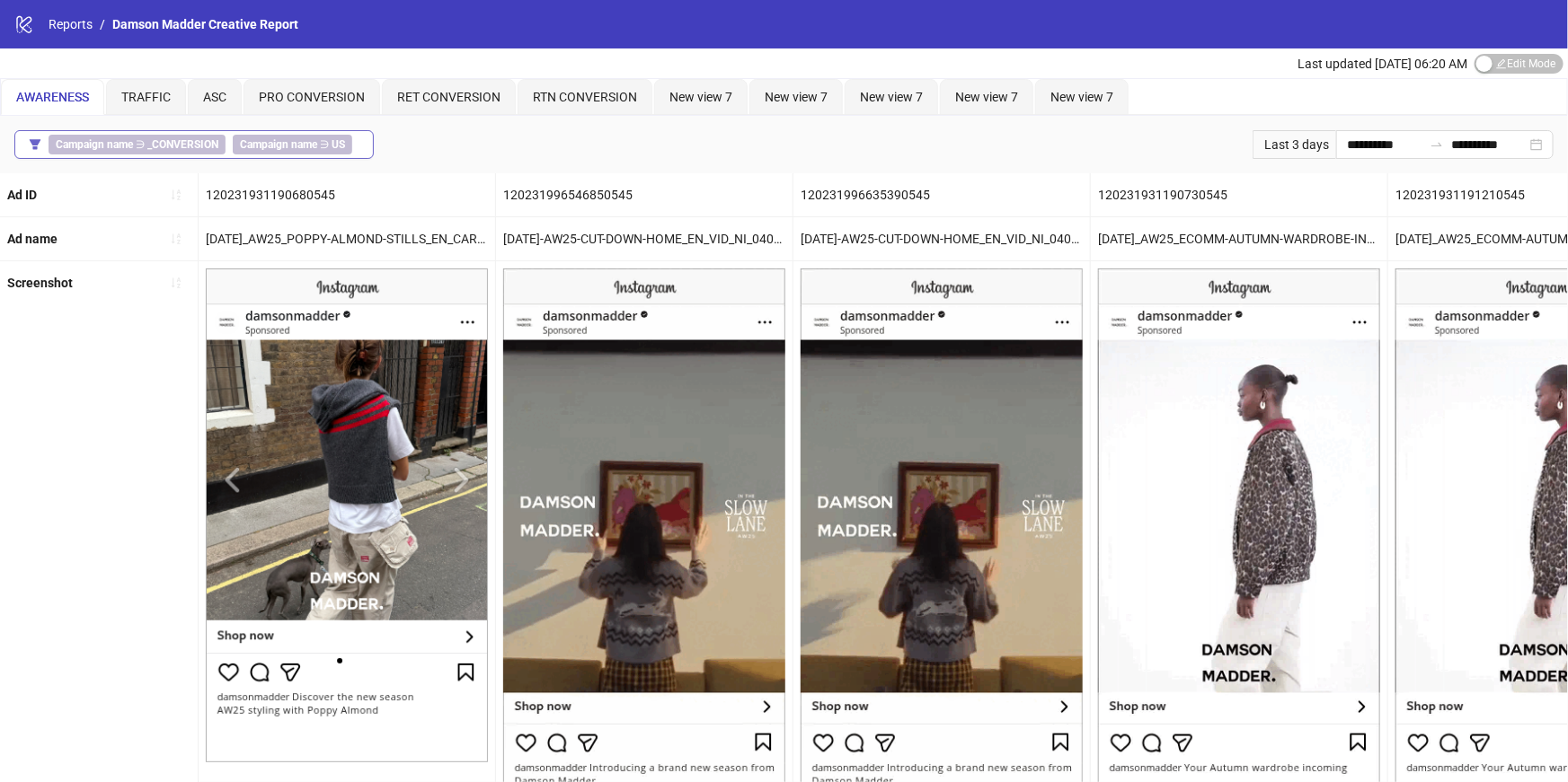
click at [279, 148] on b "Campaign name" at bounding box center [278, 145] width 77 height 13
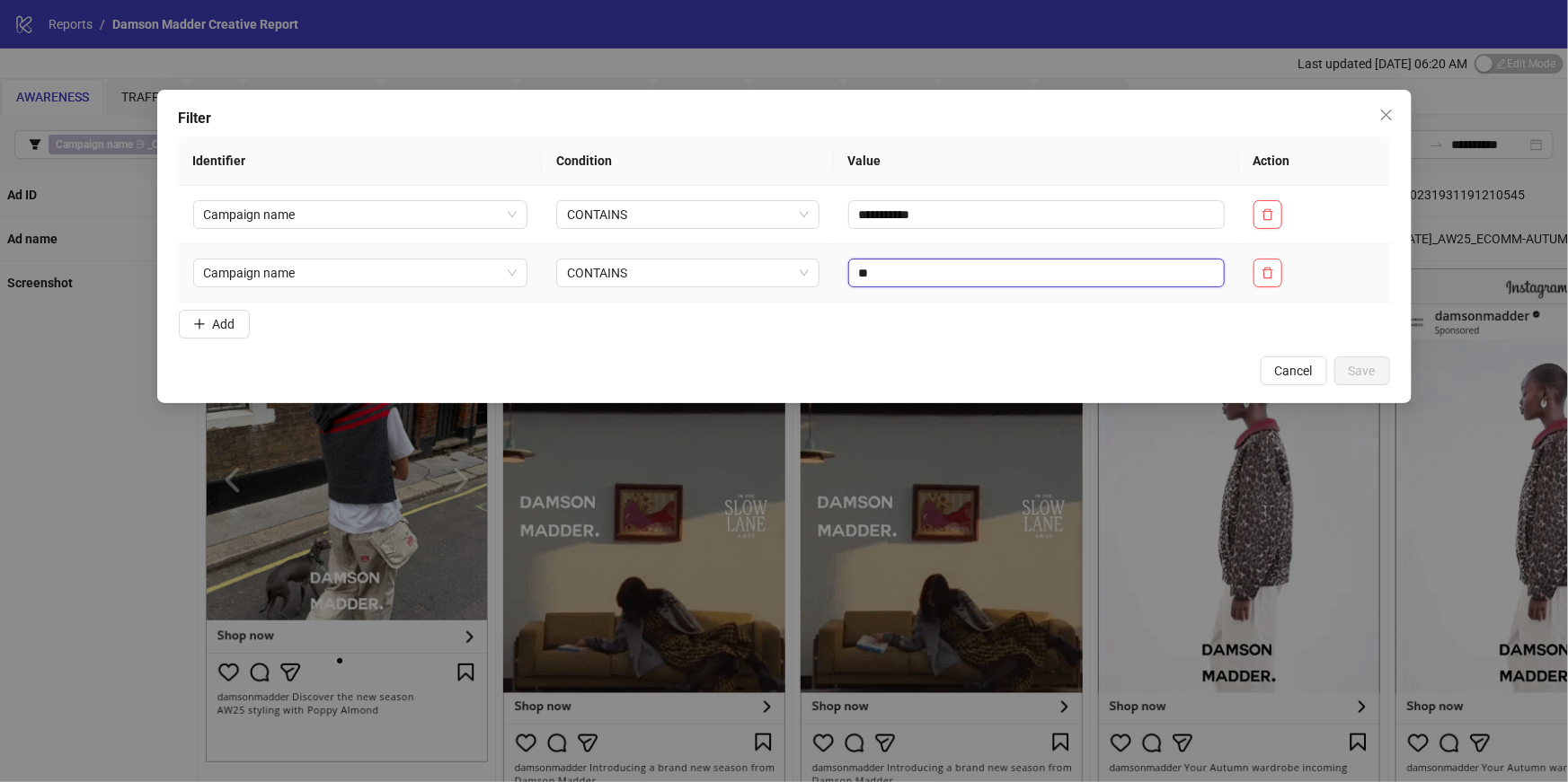
click at [897, 283] on input "**" at bounding box center [1037, 274] width 377 height 29
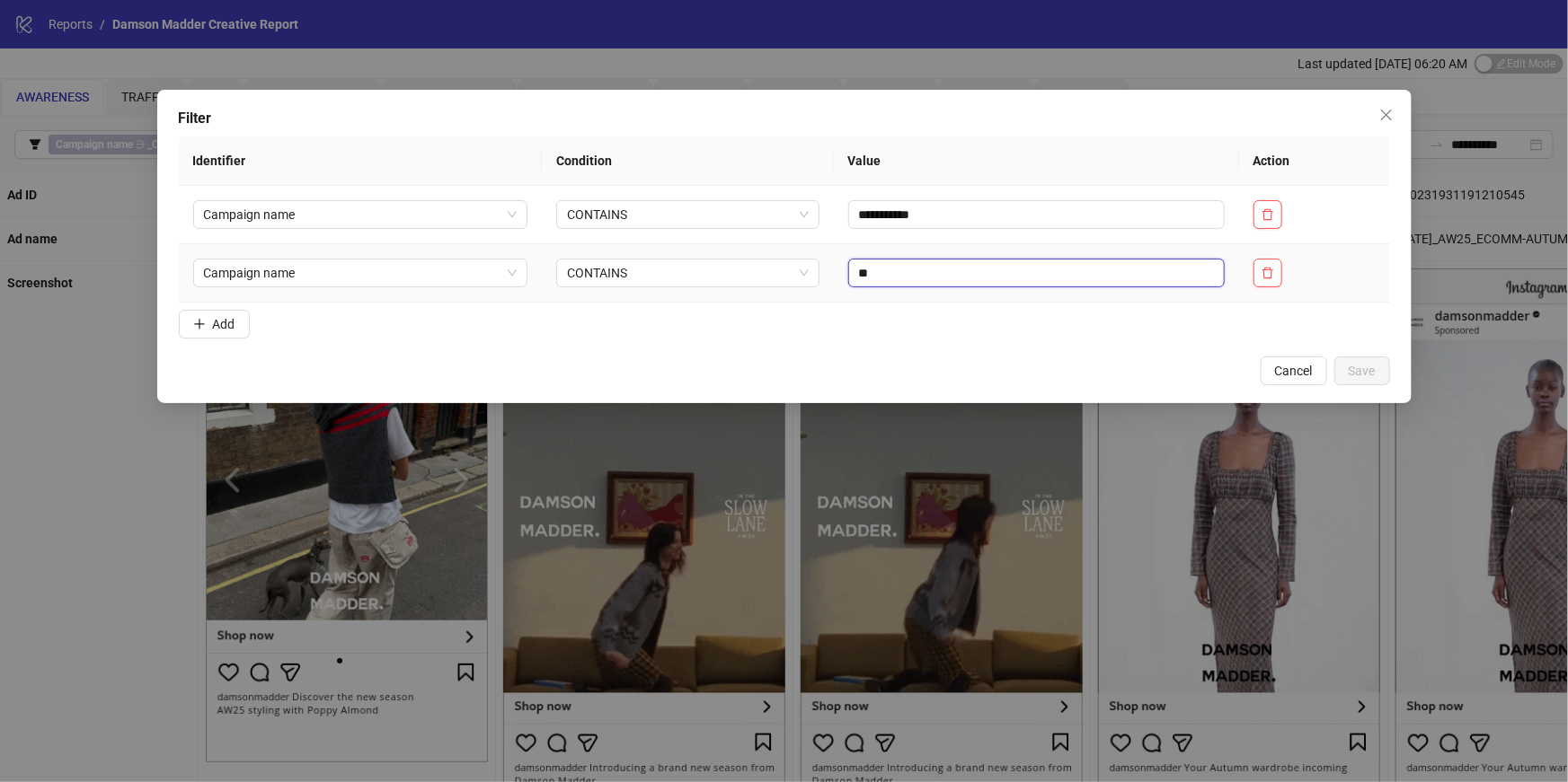
type input "*"
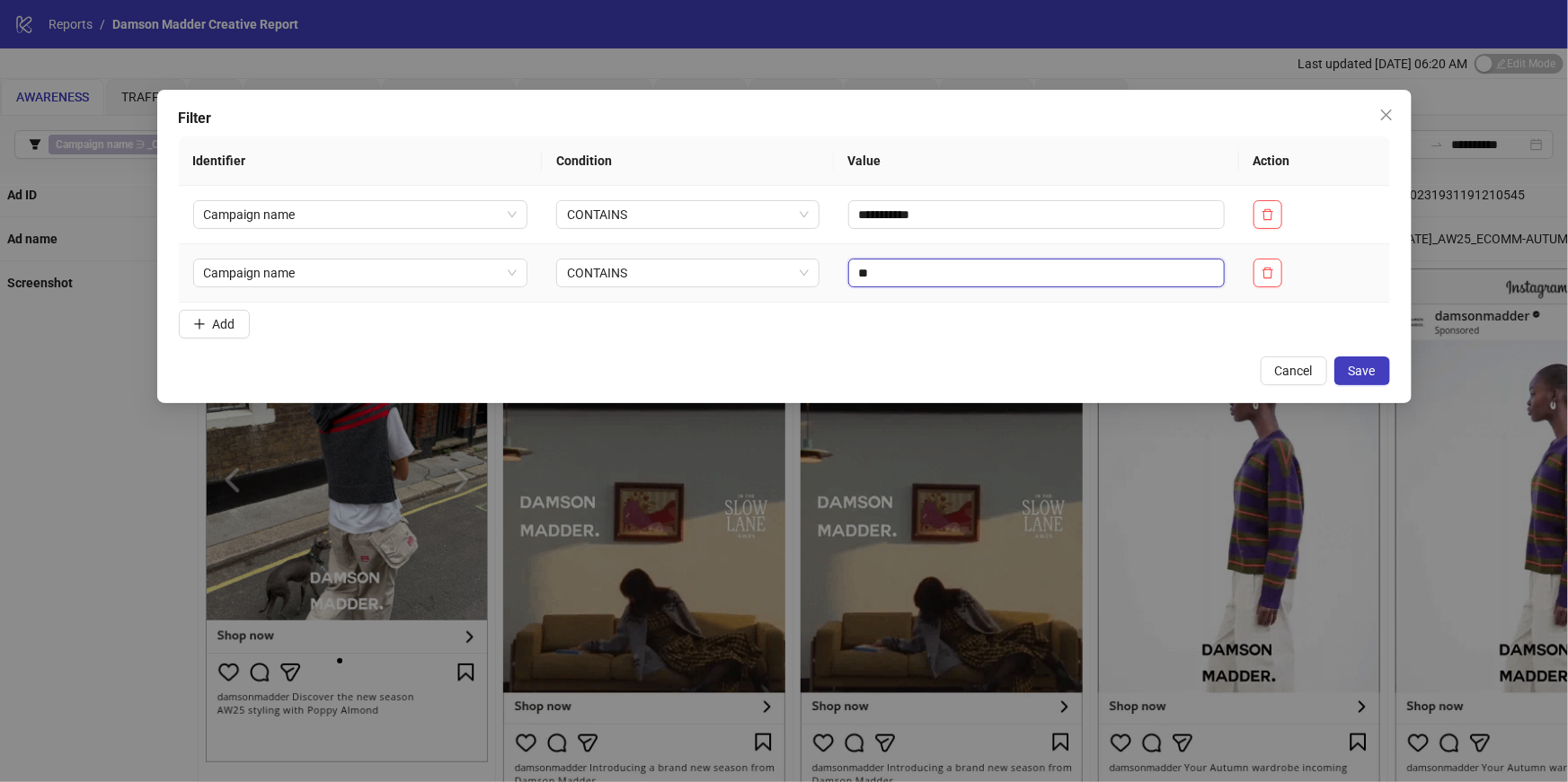
type input "**"
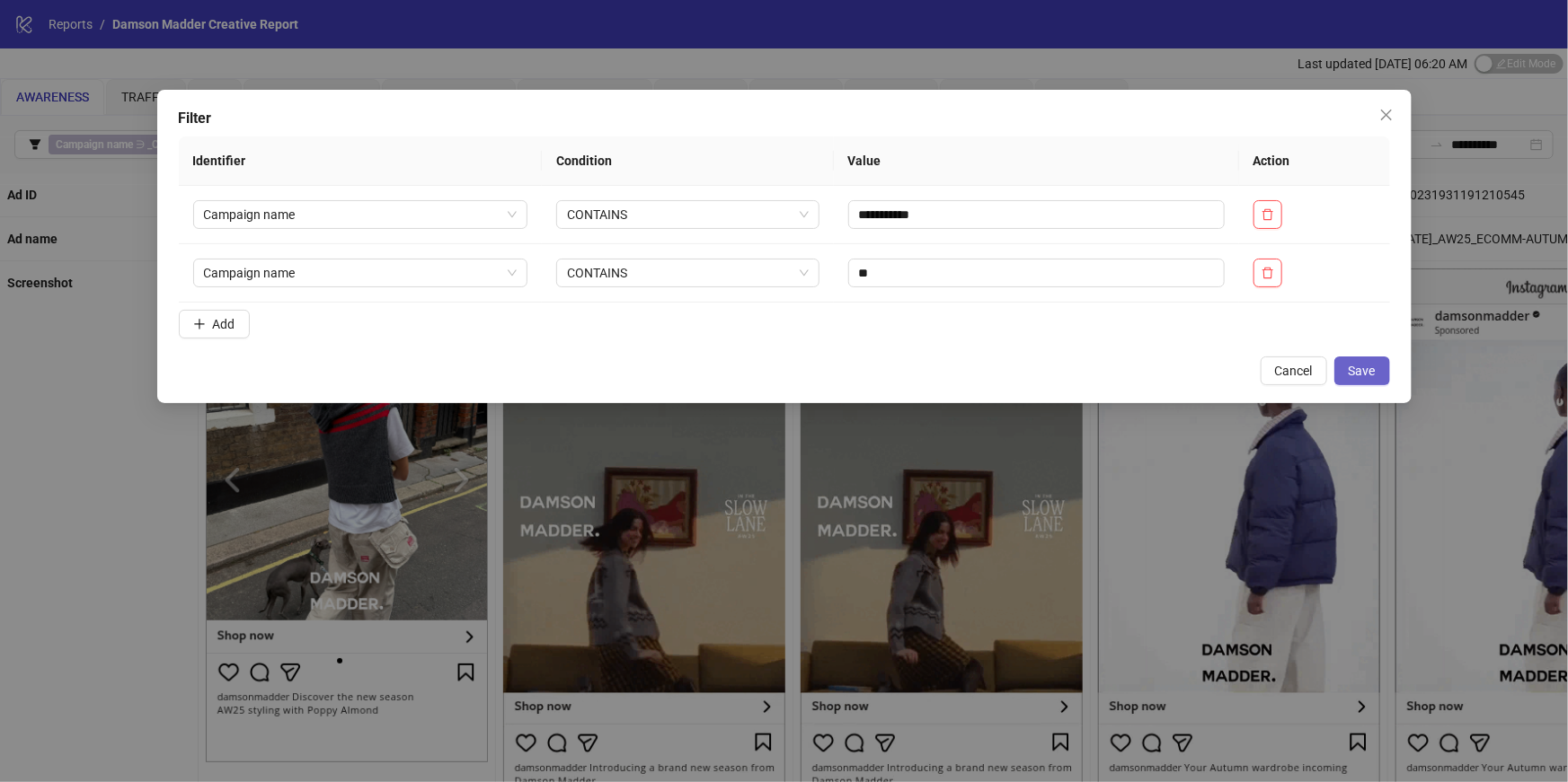
click at [1377, 380] on button "Save" at bounding box center [1362, 371] width 55 height 29
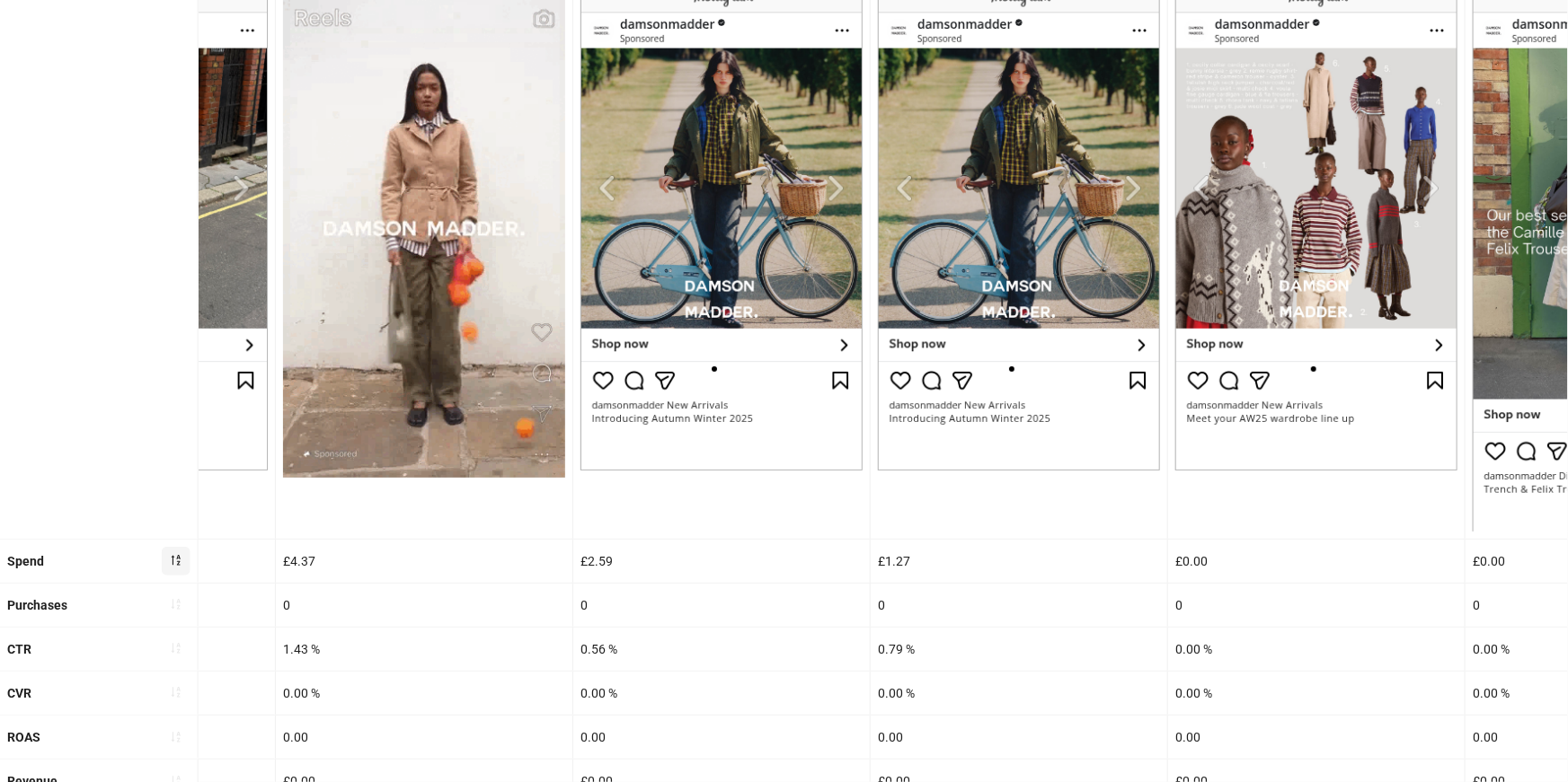
scroll to position [340, 0]
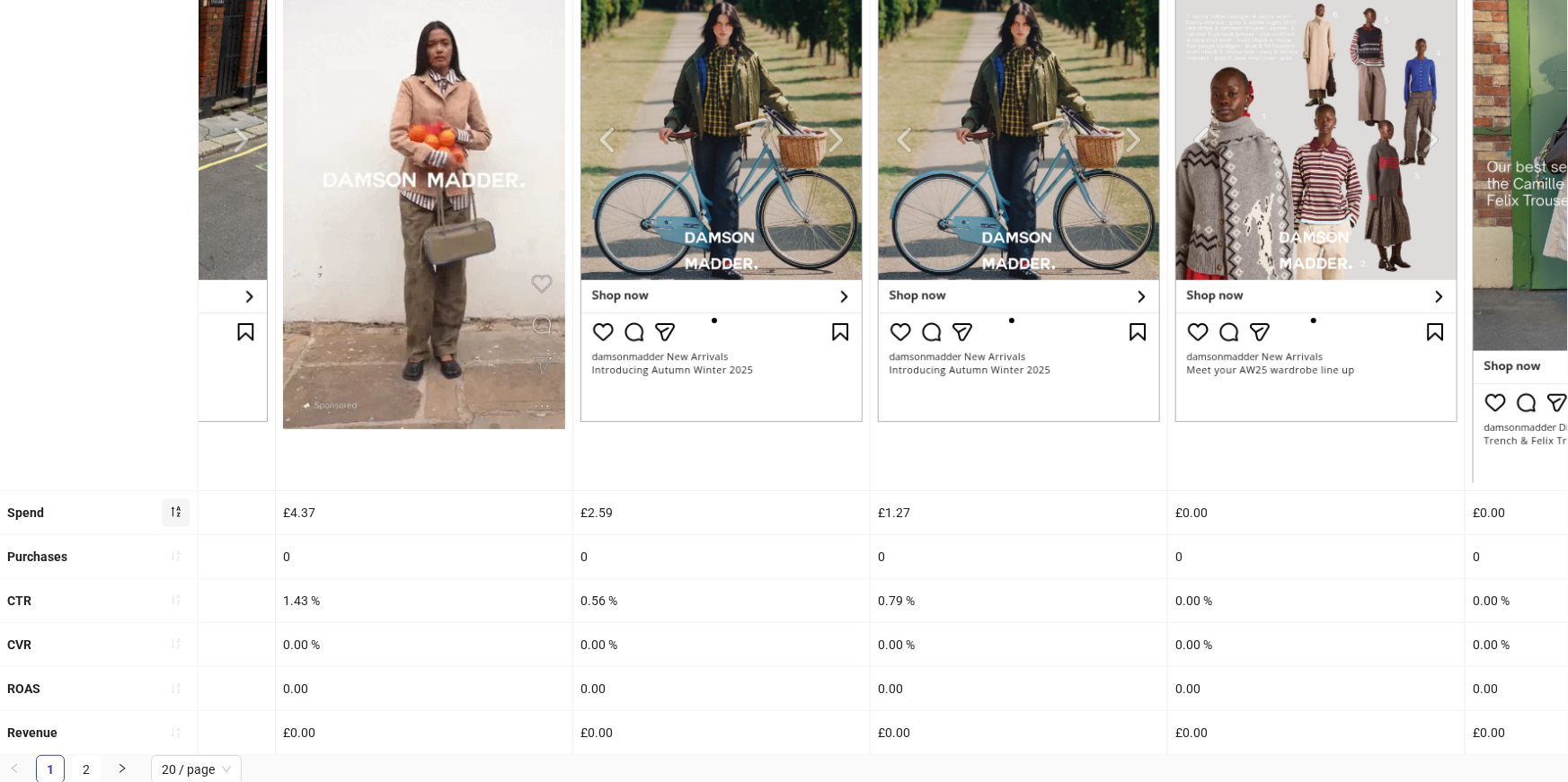
click at [658, 565] on div "0" at bounding box center [721, 556] width 297 height 43
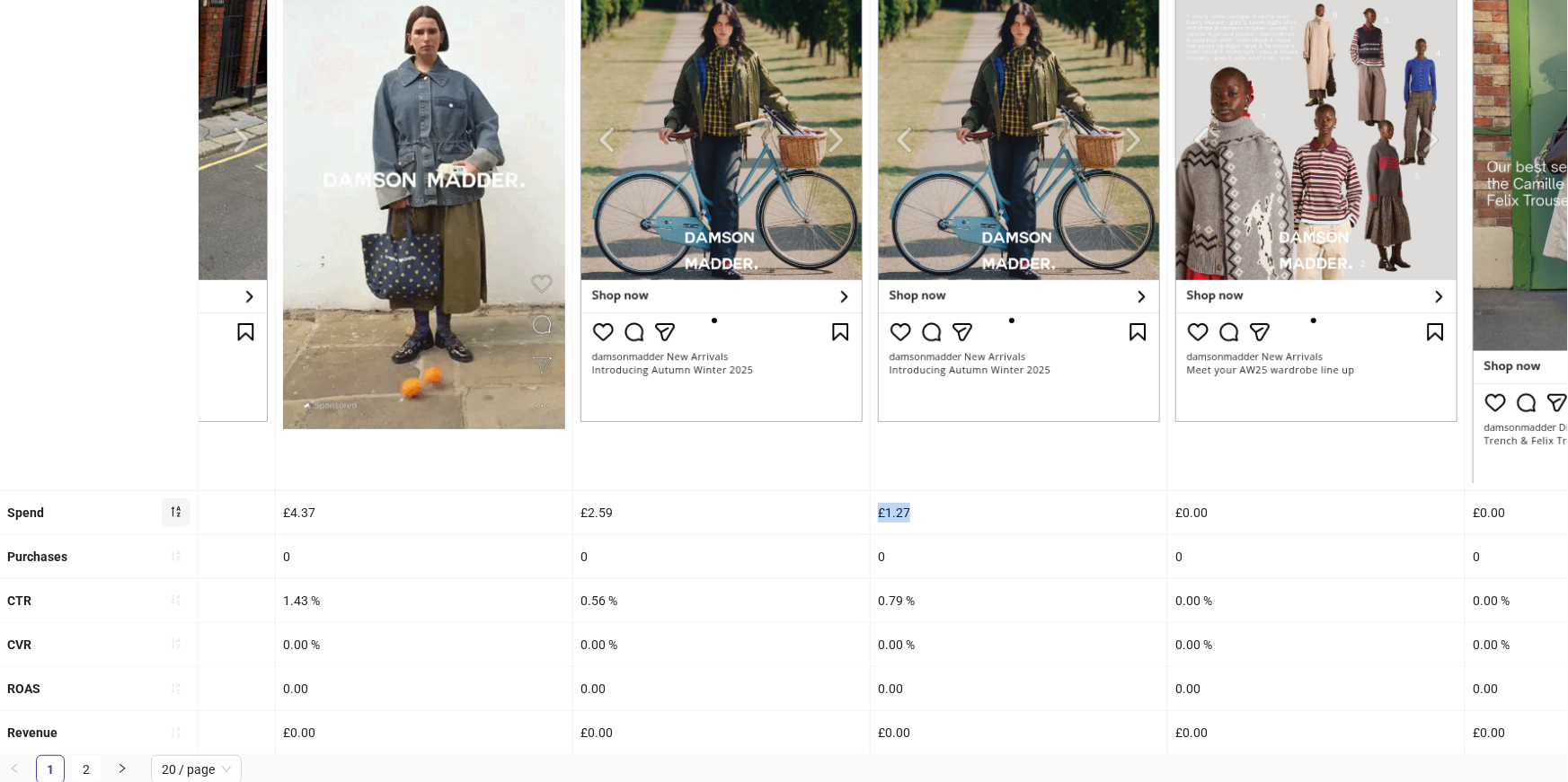
drag, startPoint x: 914, startPoint y: 508, endPoint x: 876, endPoint y: 512, distance: 38.2
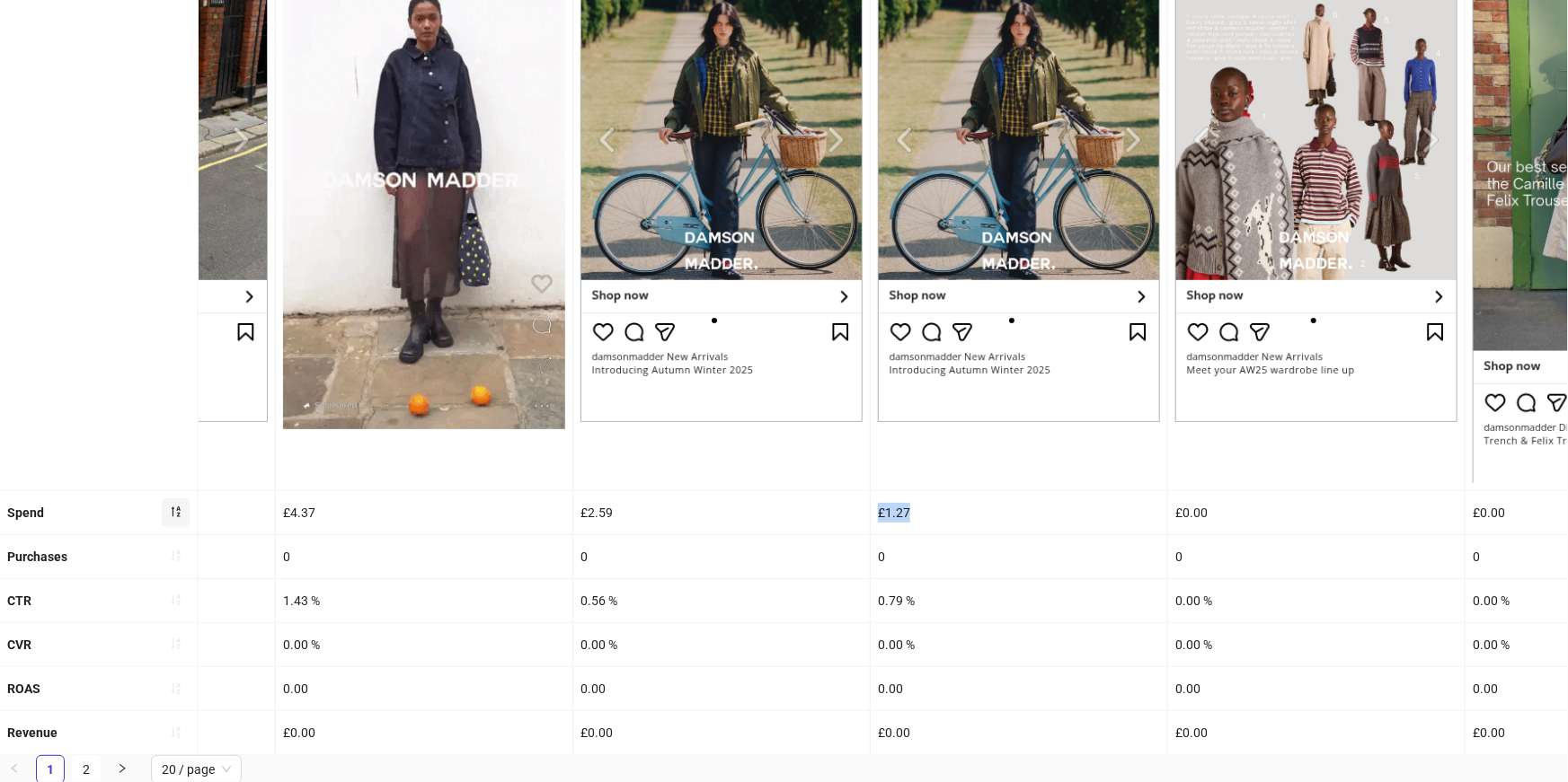
click at [878, 513] on div "£1.27" at bounding box center [1019, 512] width 297 height 43
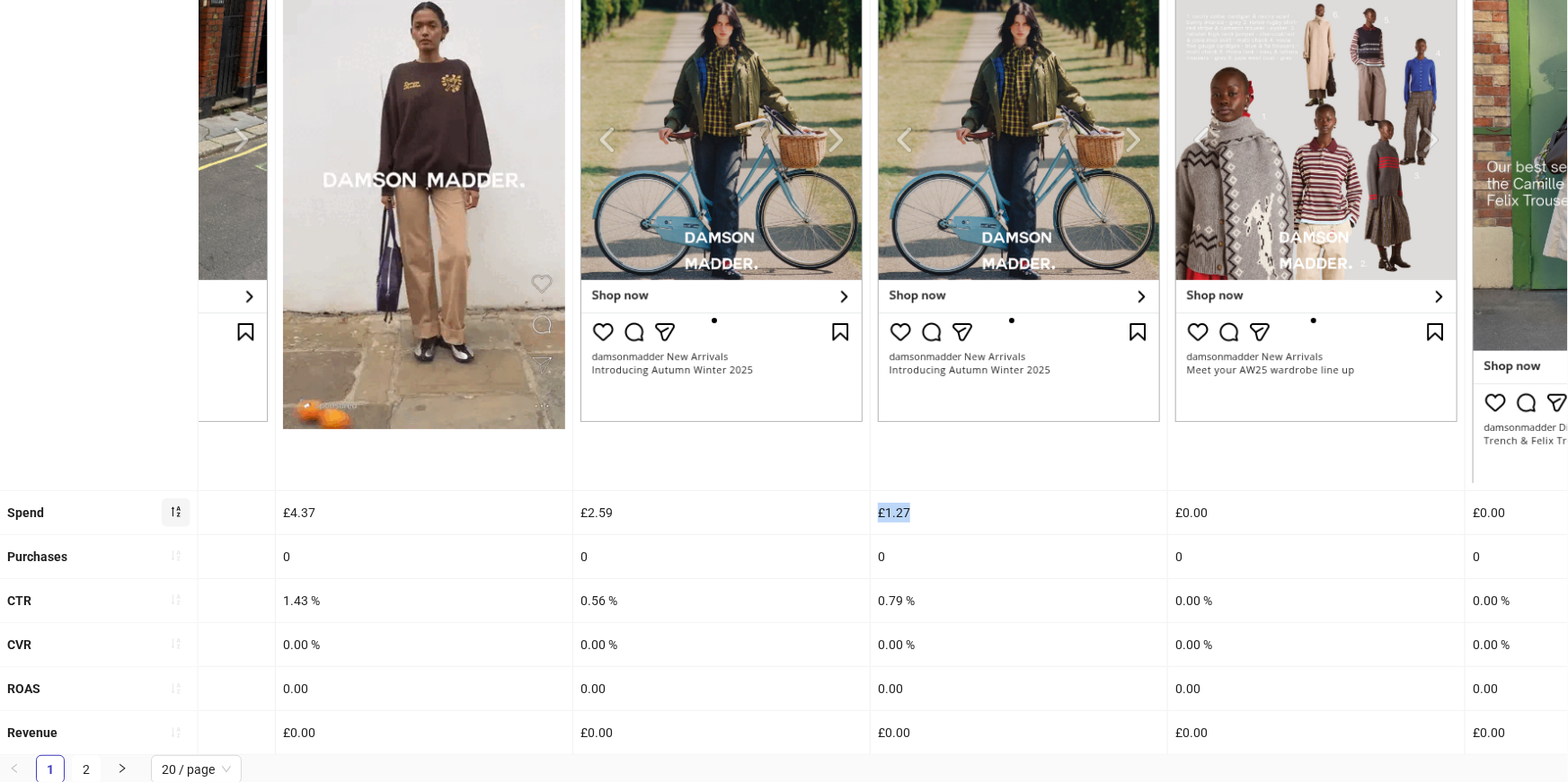
copy div "£1.27"
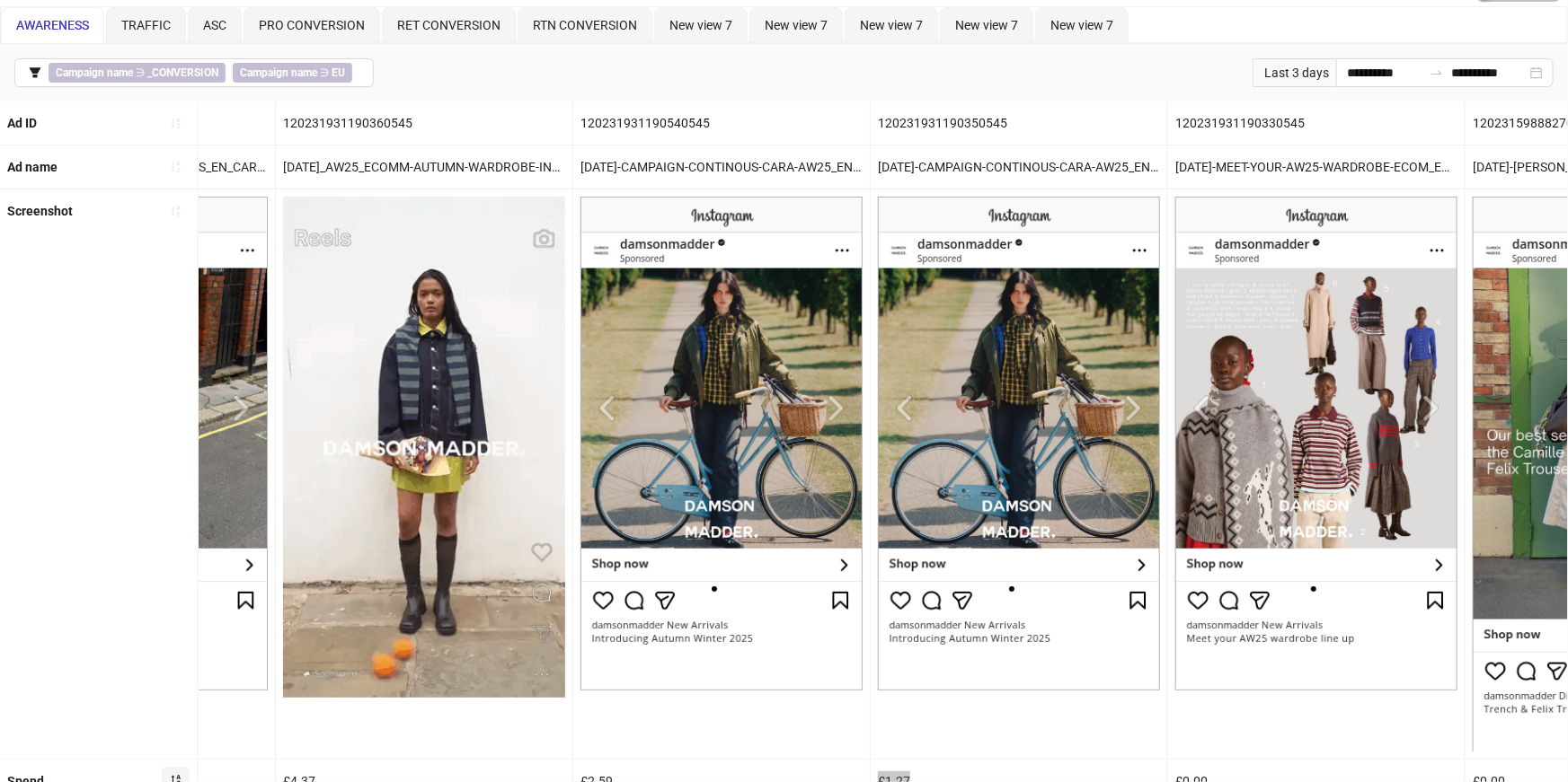
scroll to position [0, 0]
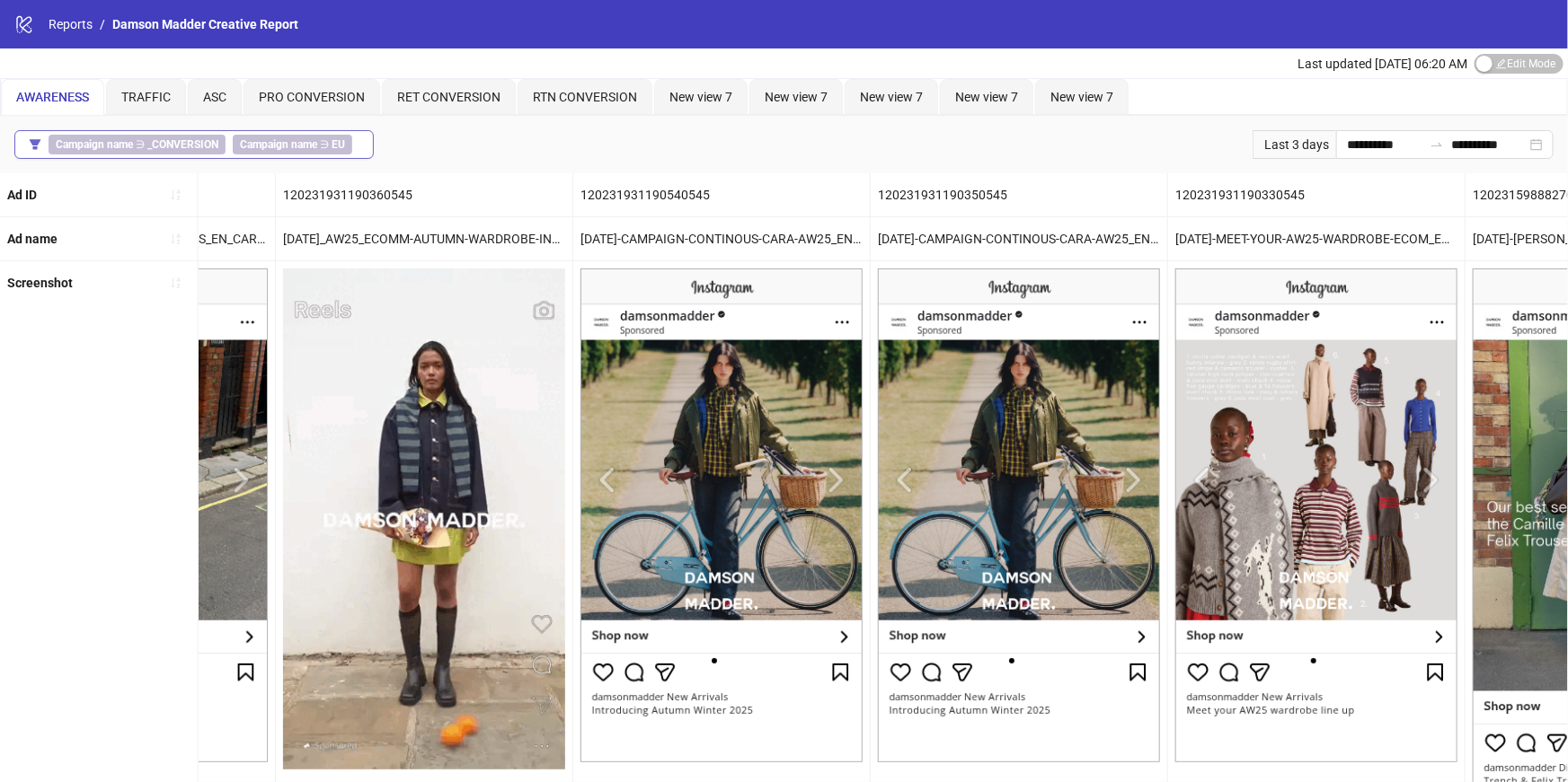
click at [322, 145] on span "Campaign name ∋ EU" at bounding box center [292, 145] width 119 height 20
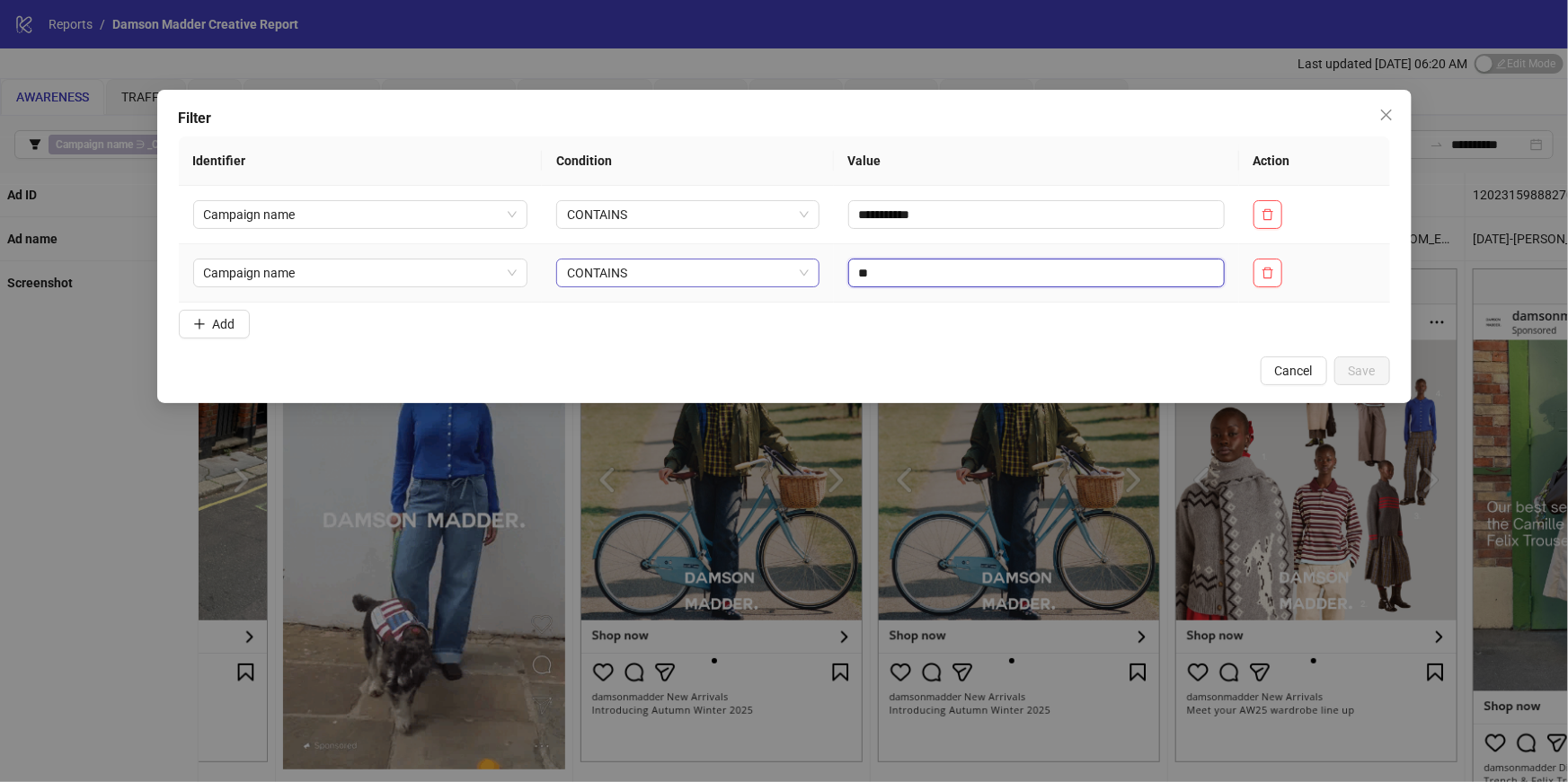
drag, startPoint x: 867, startPoint y: 280, endPoint x: 806, endPoint y: 261, distance: 63.9
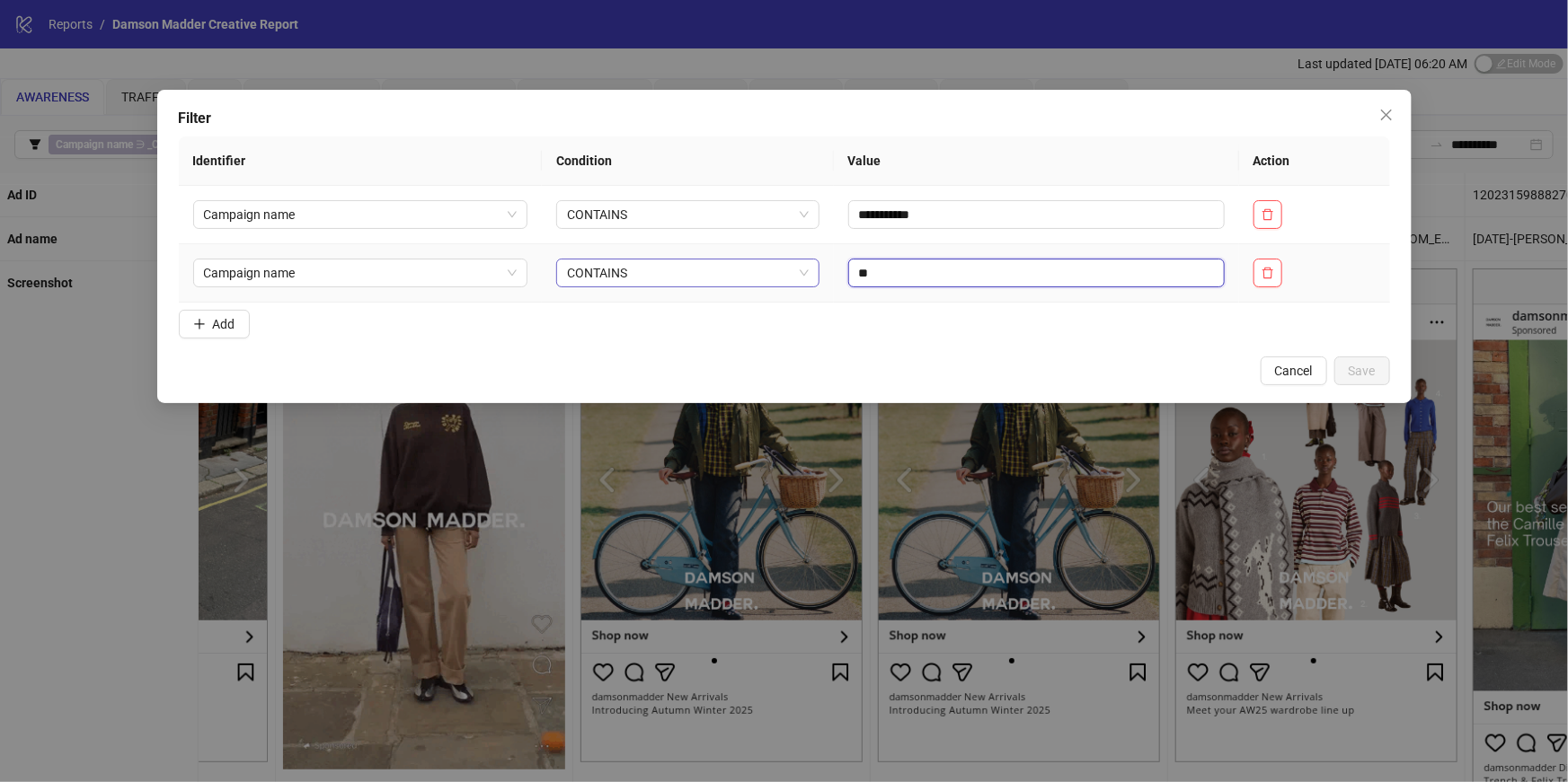
click at [806, 261] on tr "Campaign name CONTAINS **" at bounding box center [785, 274] width 1211 height 58
click at [1371, 371] on span "Save" at bounding box center [1362, 371] width 27 height 15
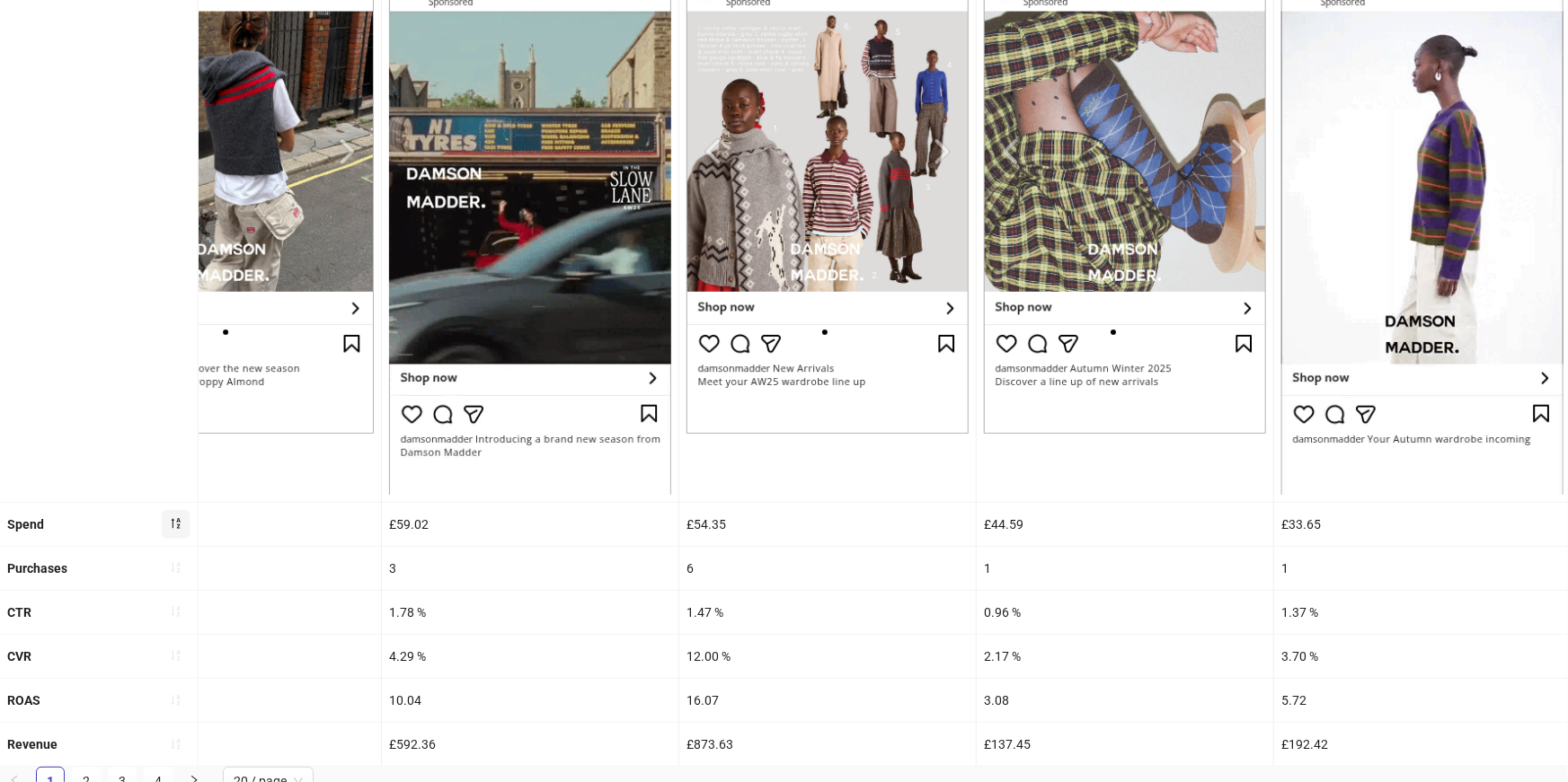
scroll to position [340, 0]
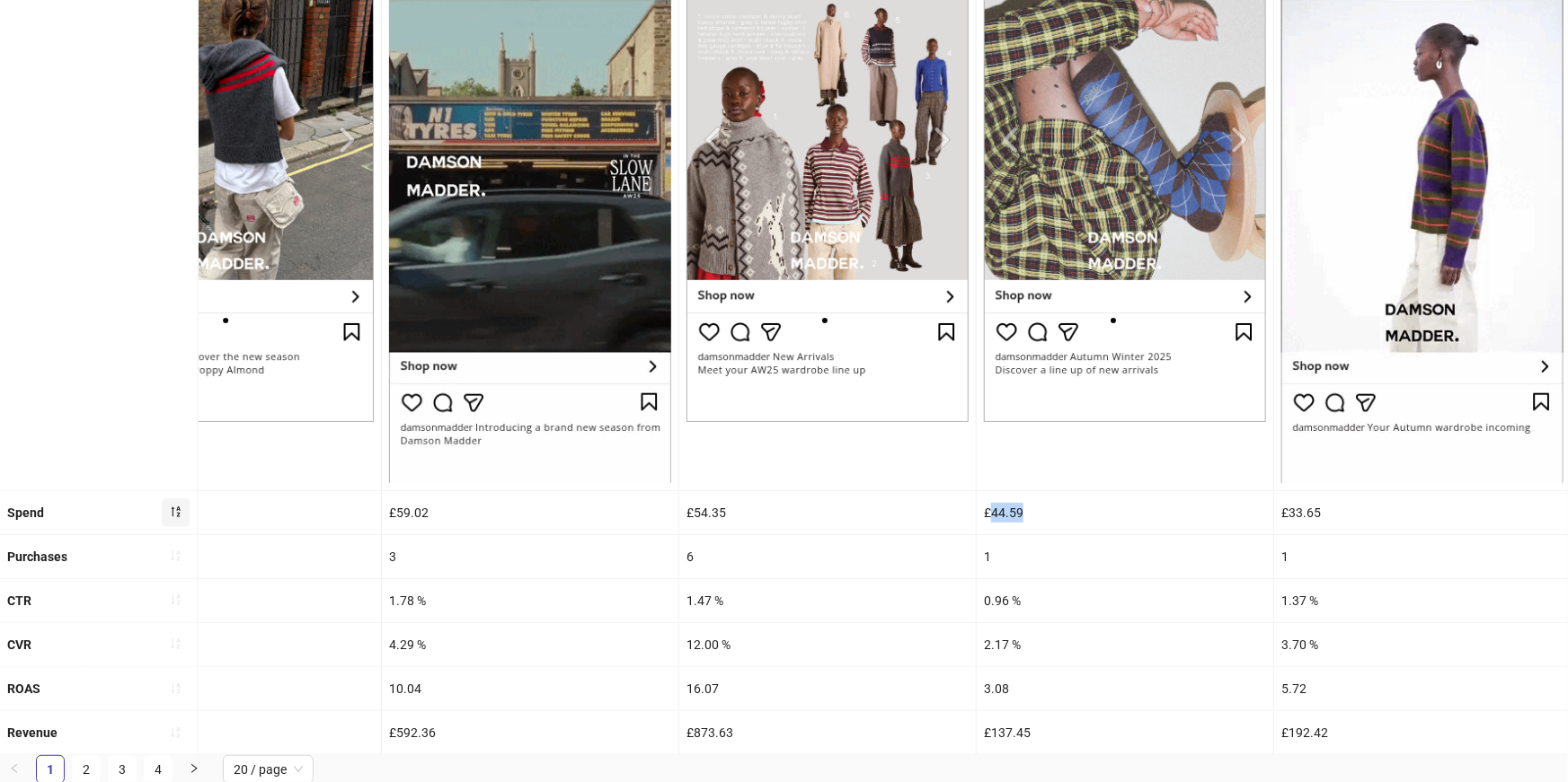
drag, startPoint x: 1029, startPoint y: 513, endPoint x: 991, endPoint y: 518, distance: 38.3
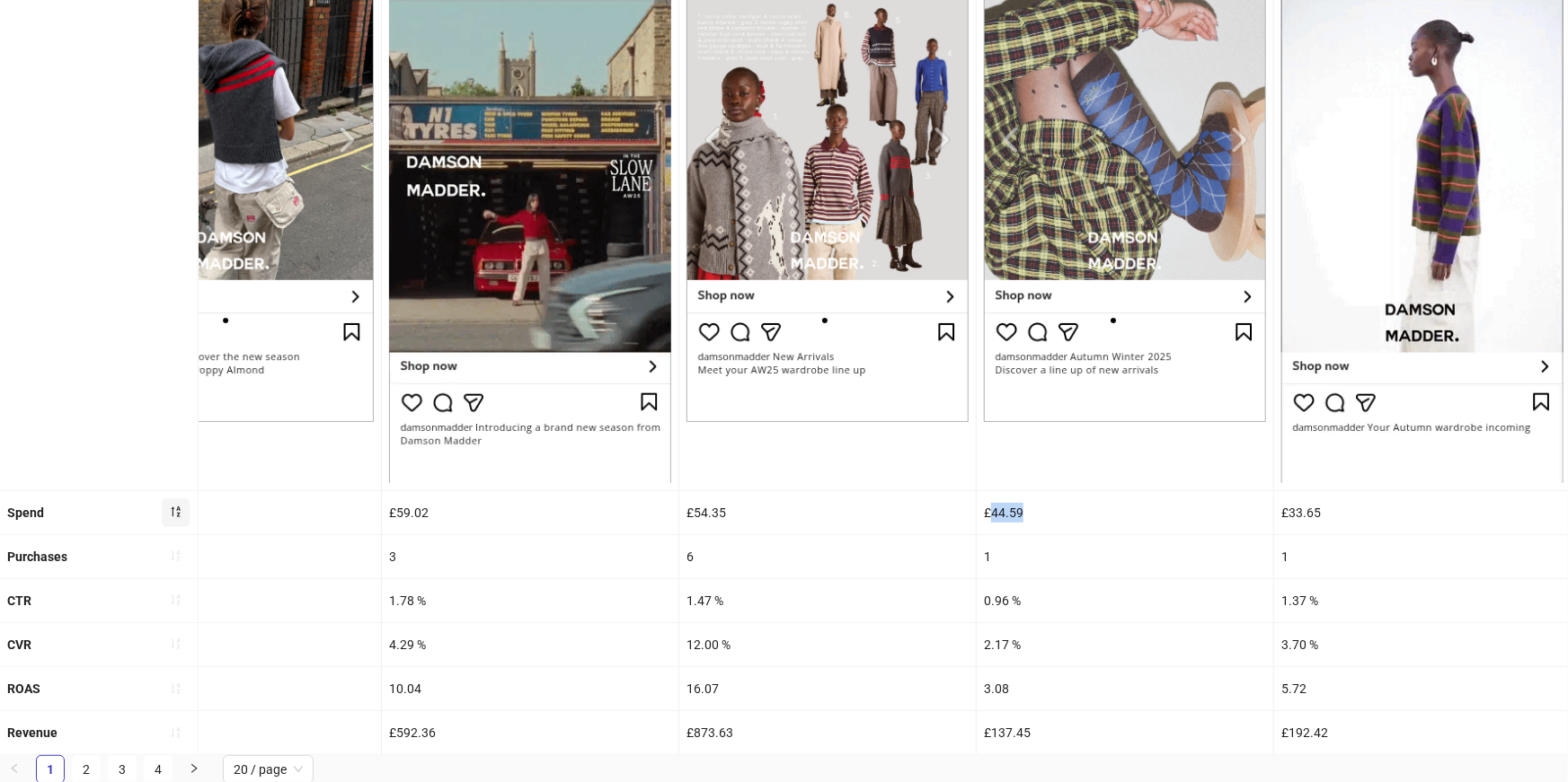
click at [991, 518] on div "£44.59" at bounding box center [1125, 512] width 297 height 43
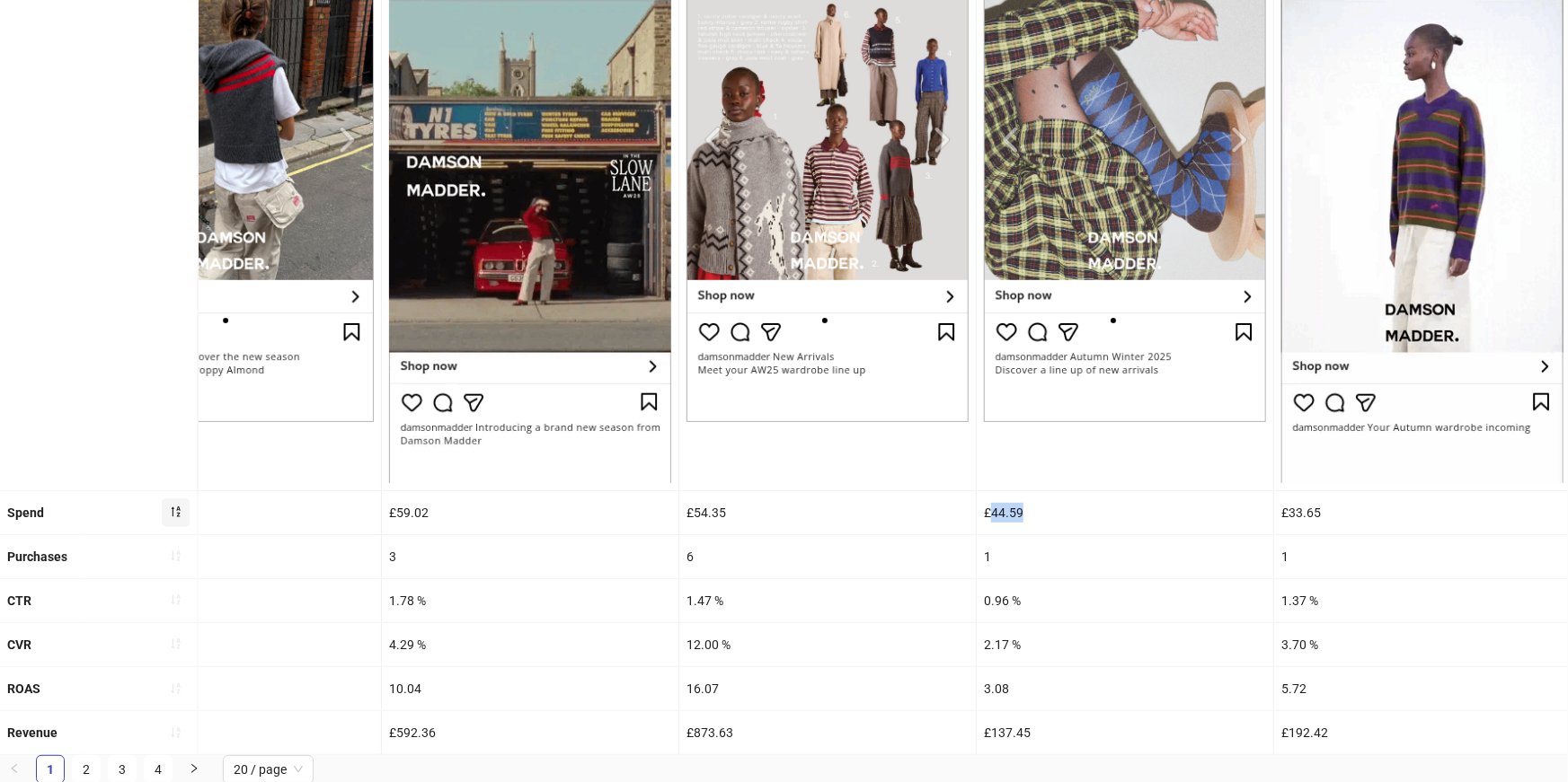
copy div "44.59"
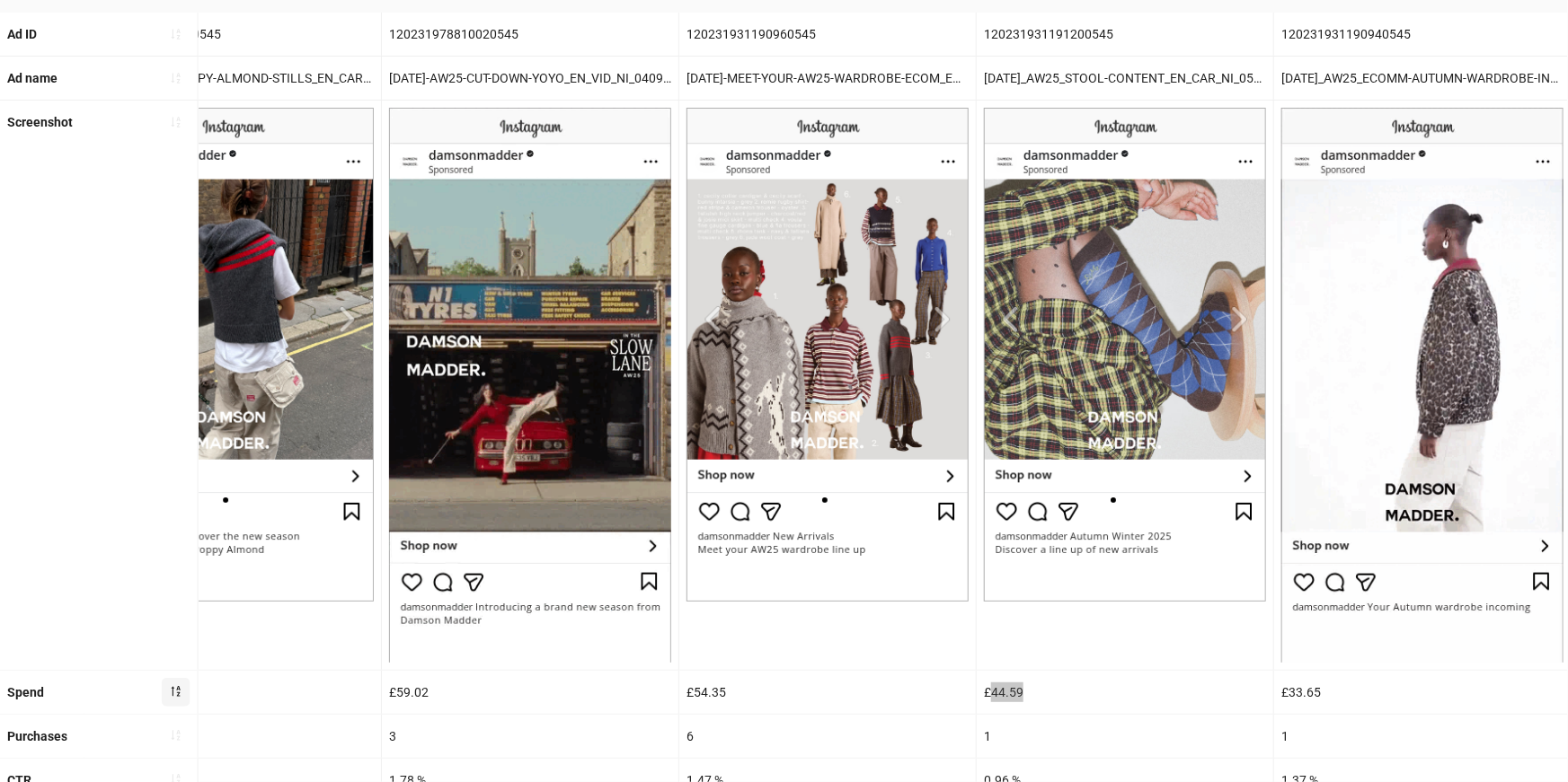
scroll to position [0, 0]
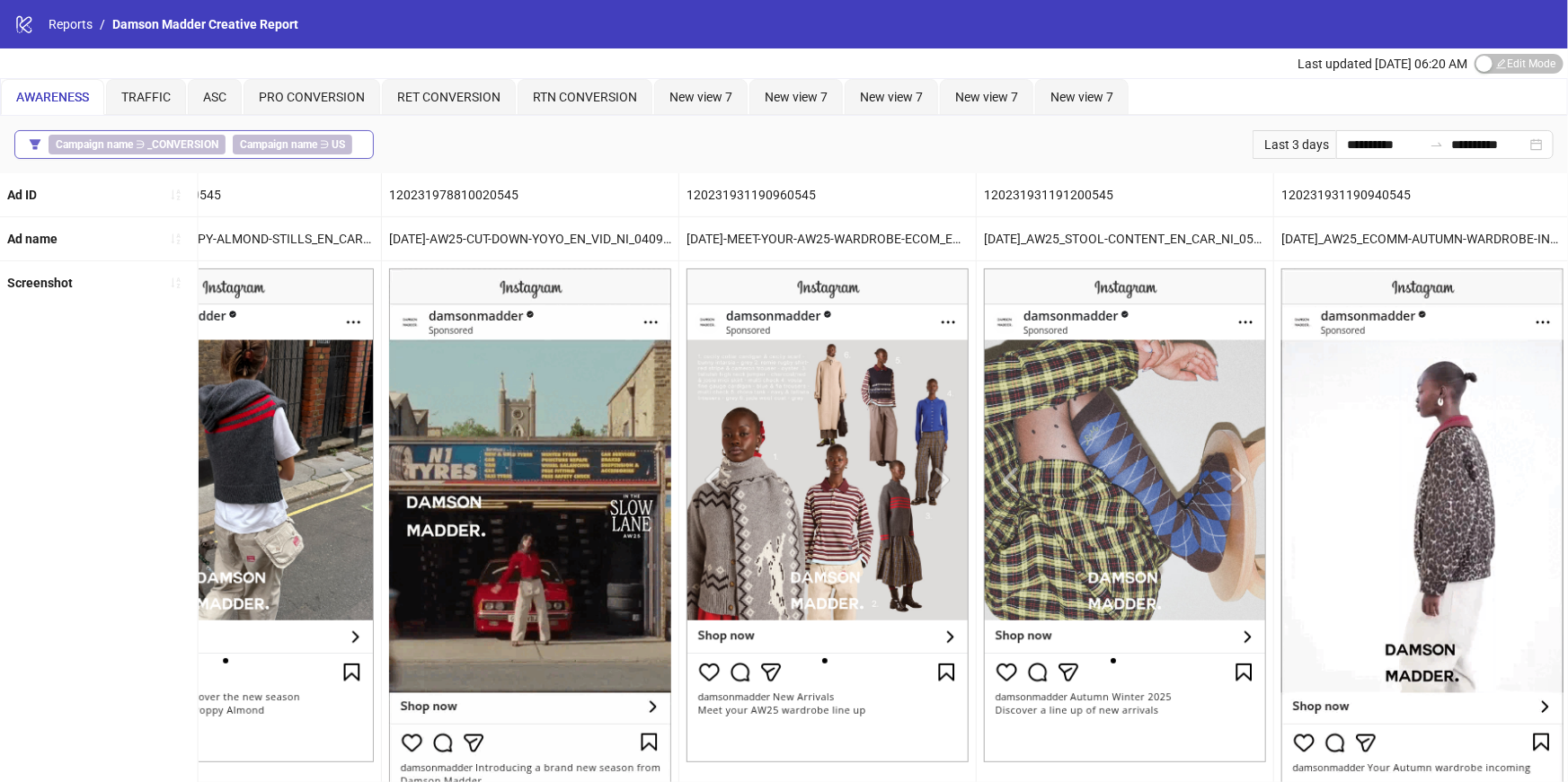
click at [306, 142] on b "Campaign name" at bounding box center [278, 145] width 77 height 13
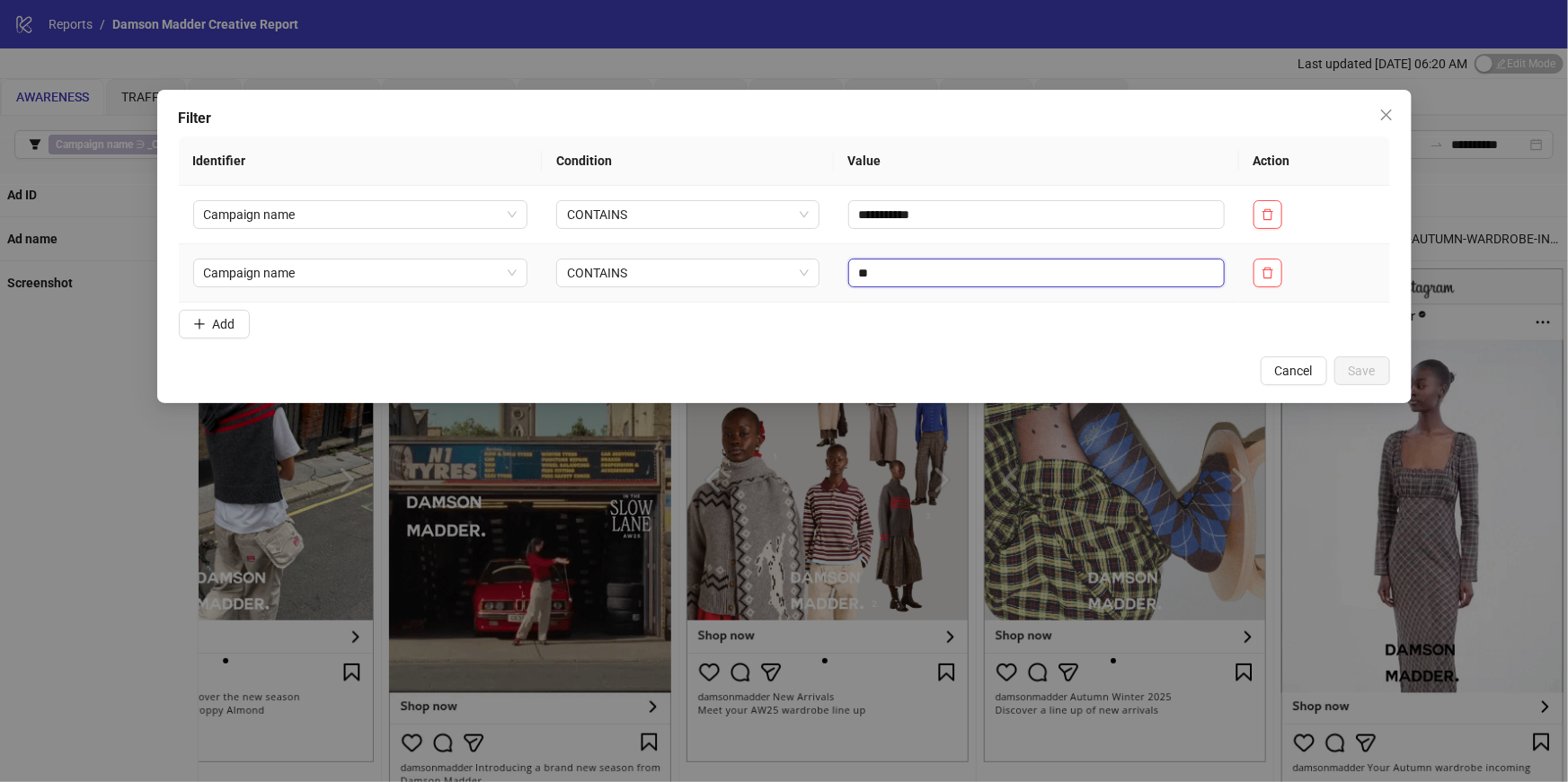
click at [910, 277] on input "**" at bounding box center [1037, 274] width 377 height 29
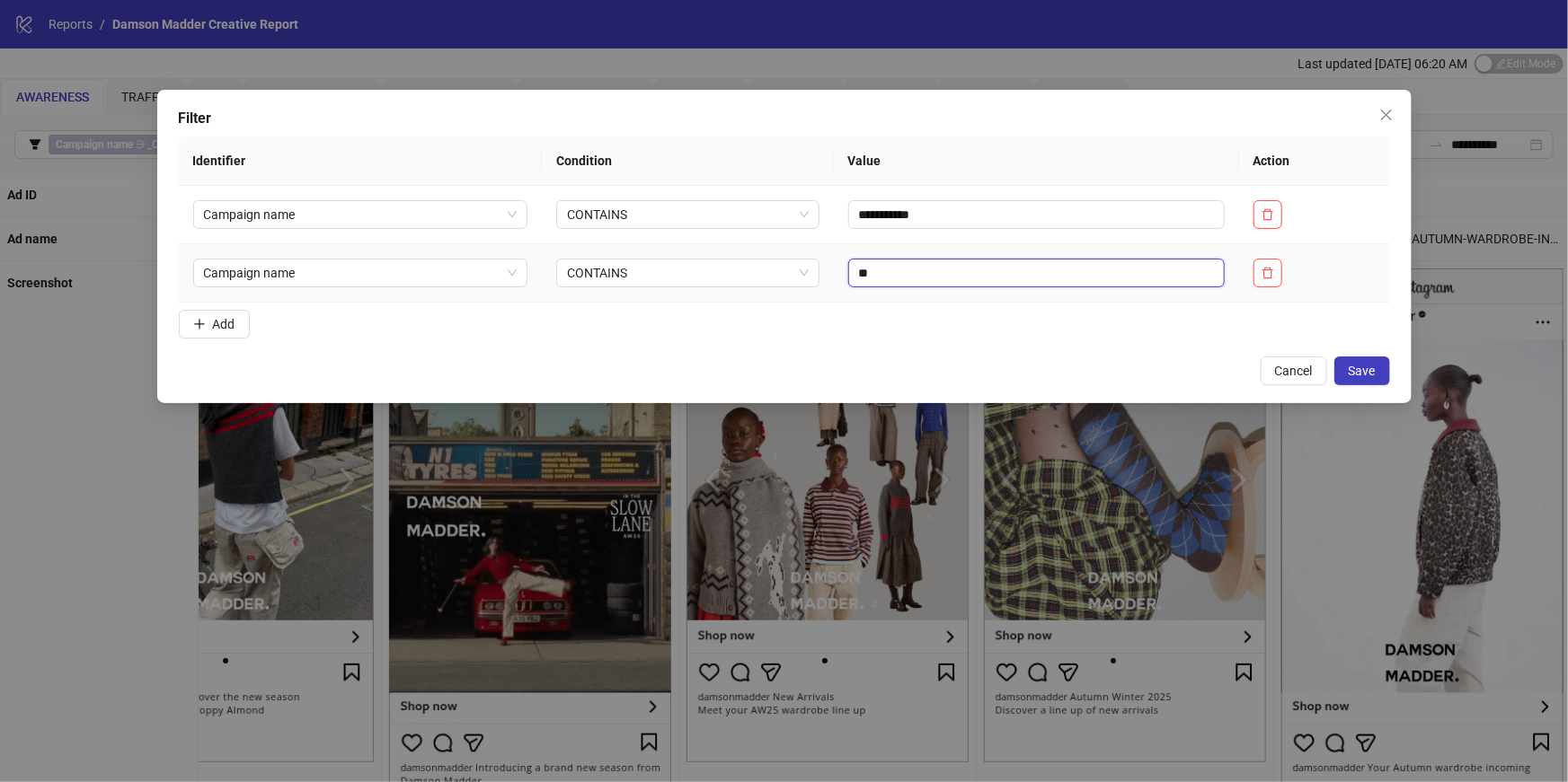
type input "**"
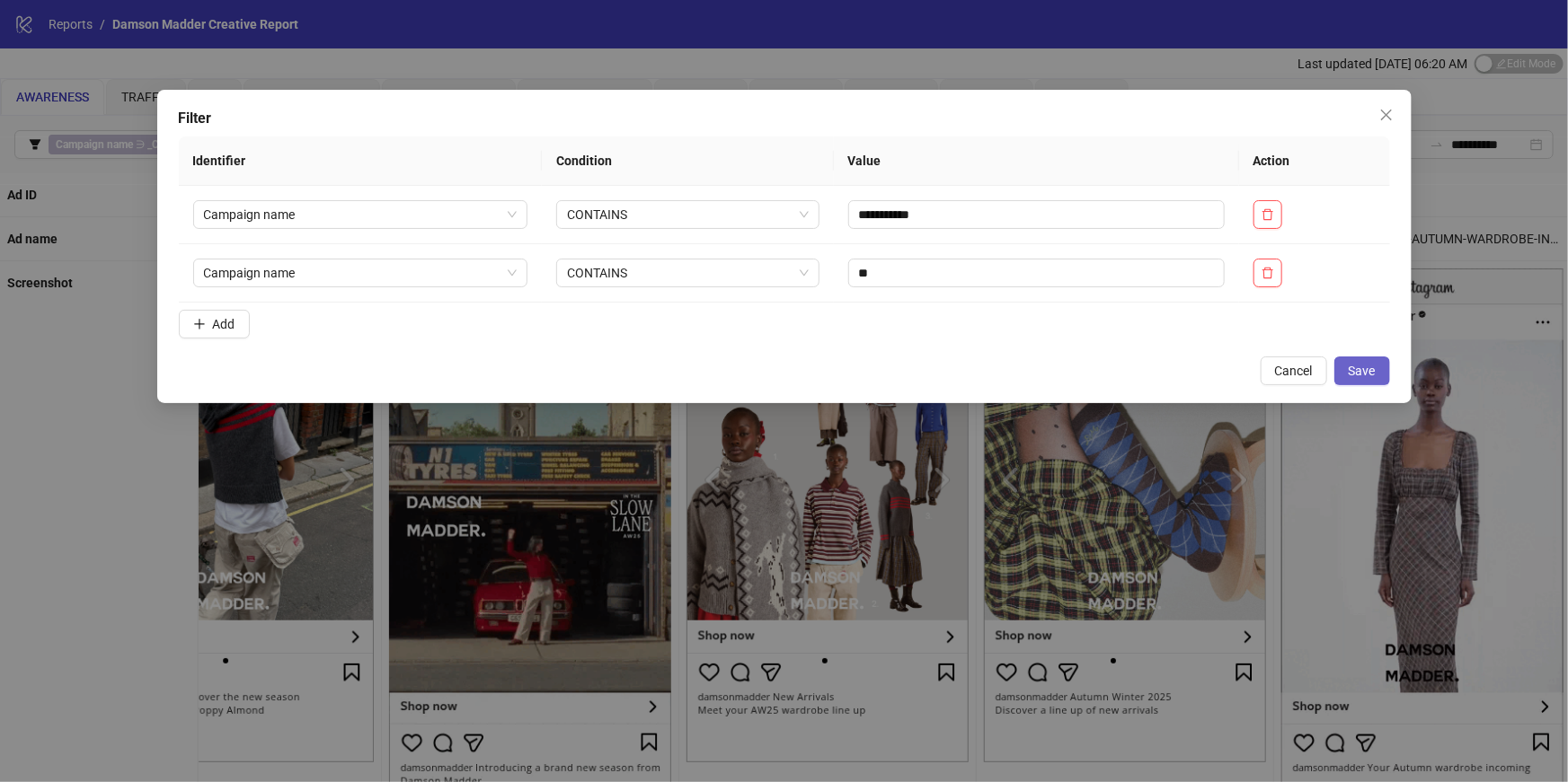
click at [1384, 365] on button "Save" at bounding box center [1362, 371] width 55 height 29
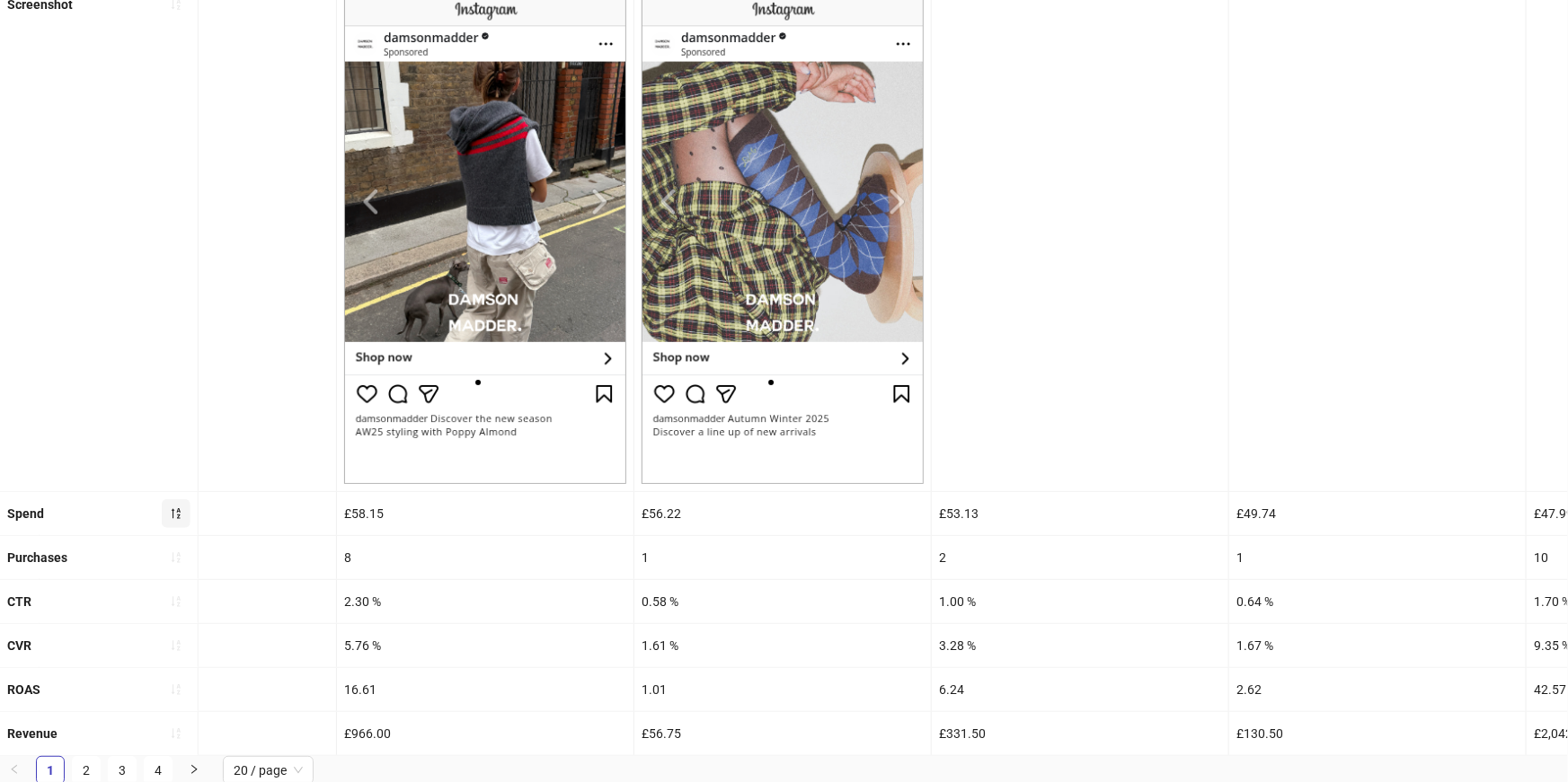
scroll to position [0, 4016]
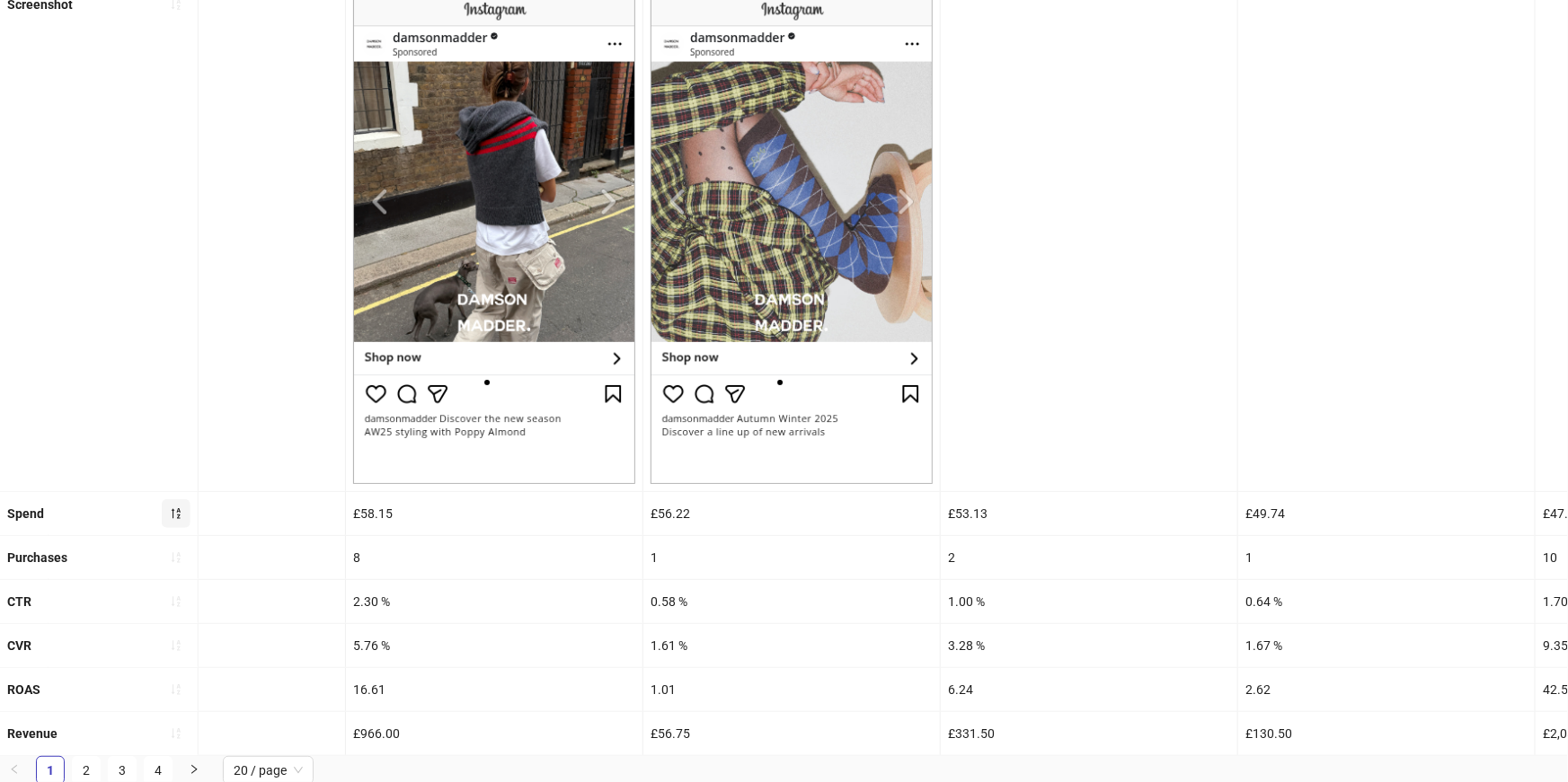
click at [682, 514] on div "£56.22" at bounding box center [791, 513] width 297 height 43
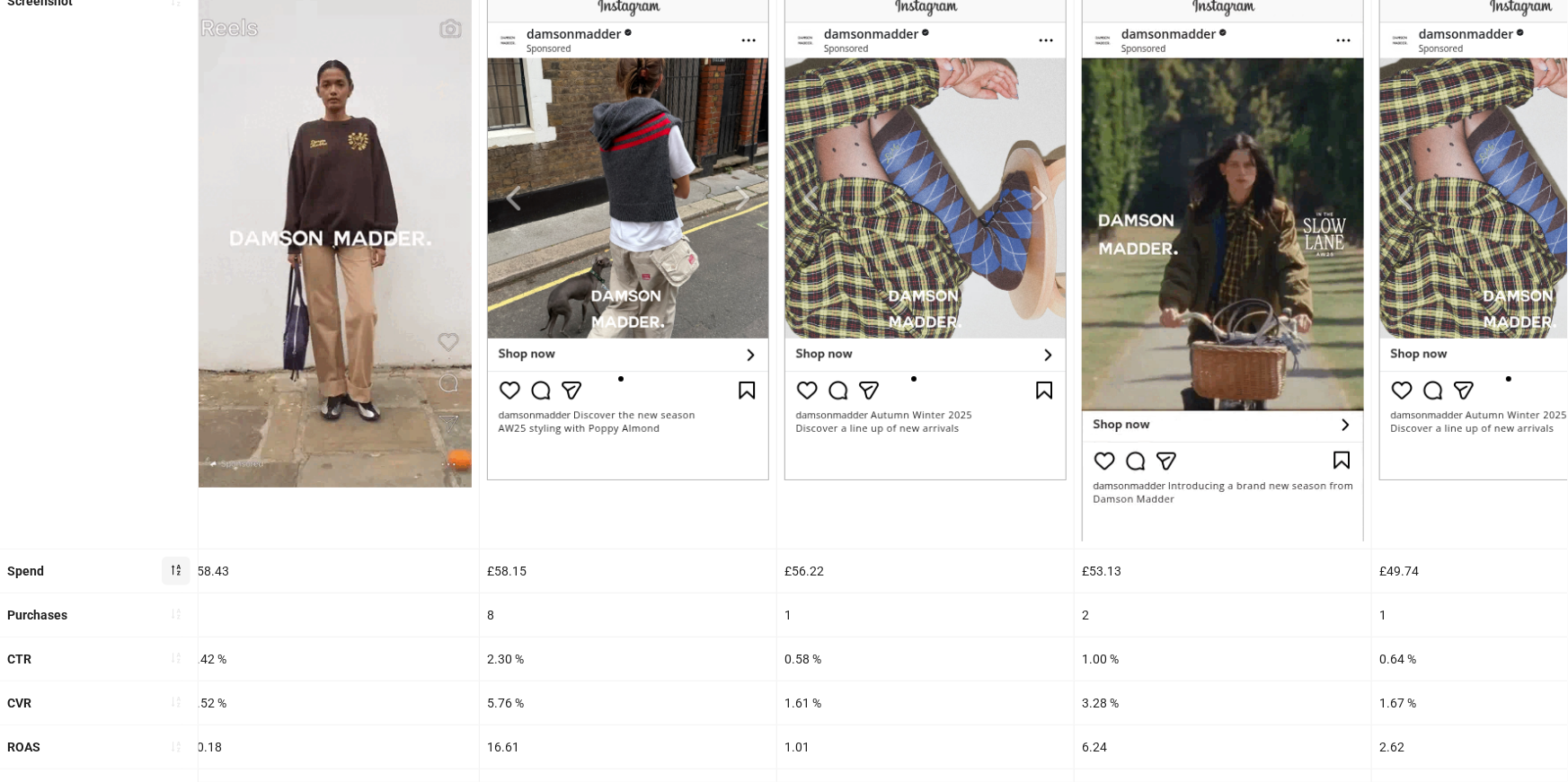
scroll to position [340, 0]
